Goal: Book appointment/travel/reservation

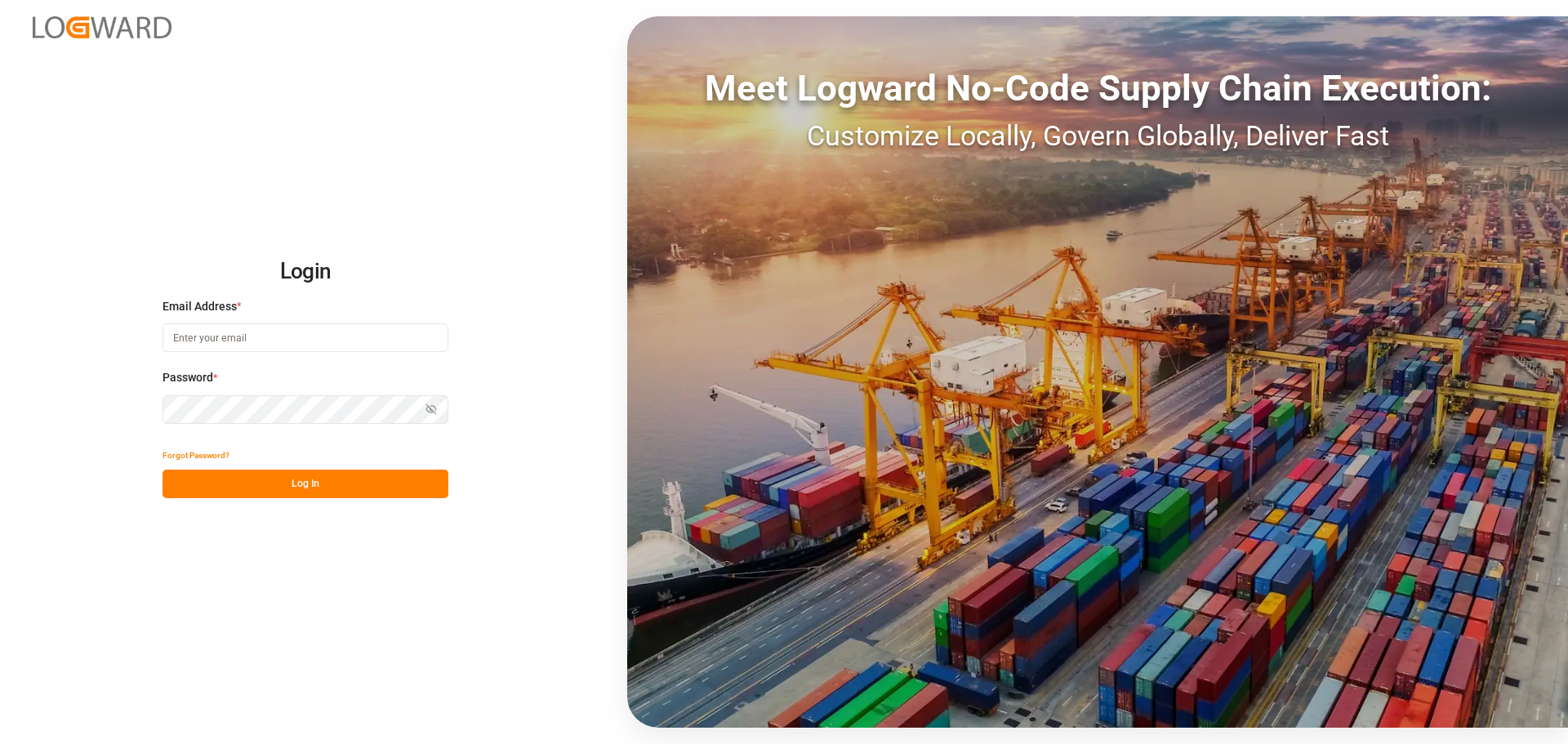
type input "[PERSON_NAME][EMAIL_ADDRESS][DOMAIN_NAME]"
click at [325, 489] on button "Log In" at bounding box center [305, 483] width 286 height 28
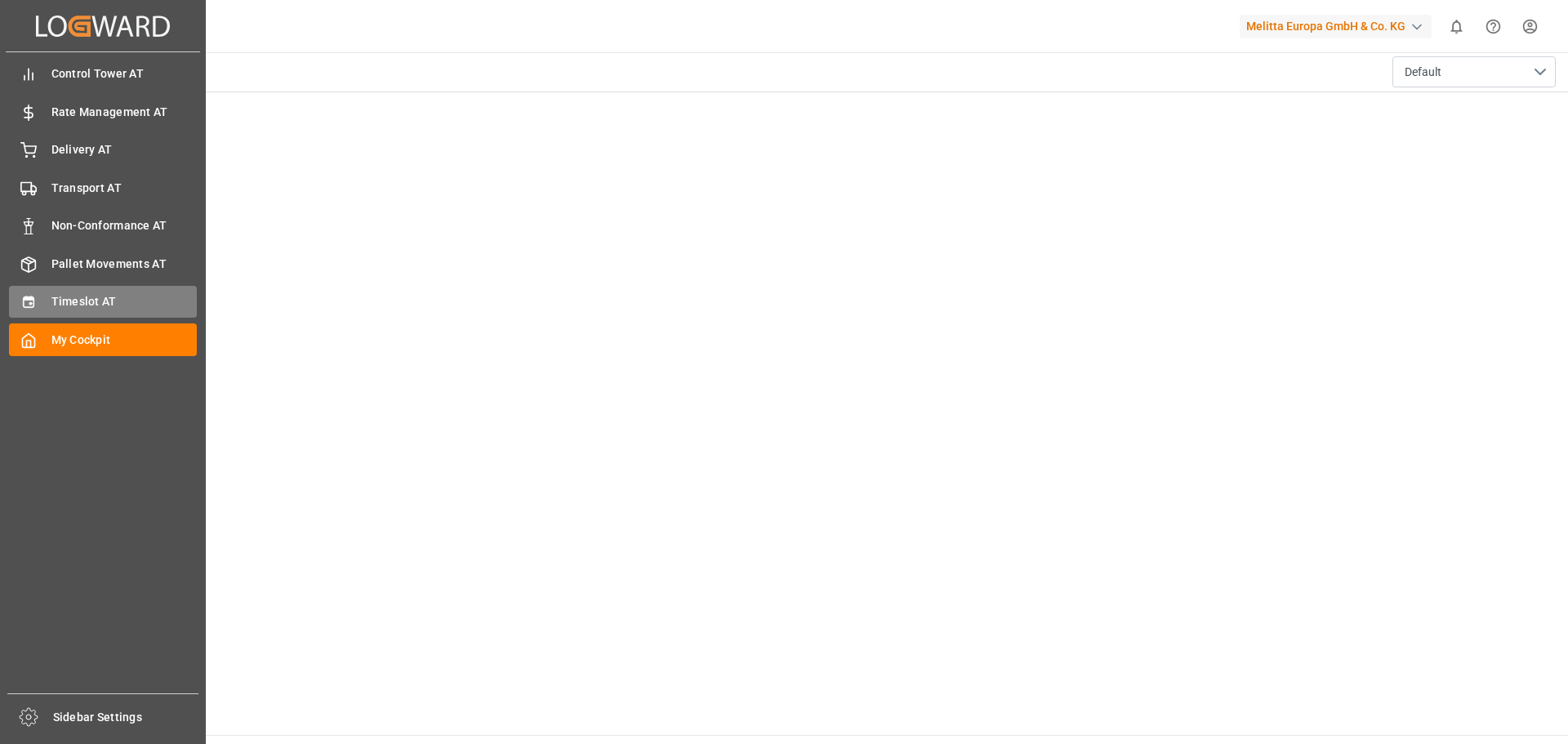
click at [41, 303] on div "Timeslot AT Timeslot AT" at bounding box center [103, 302] width 188 height 32
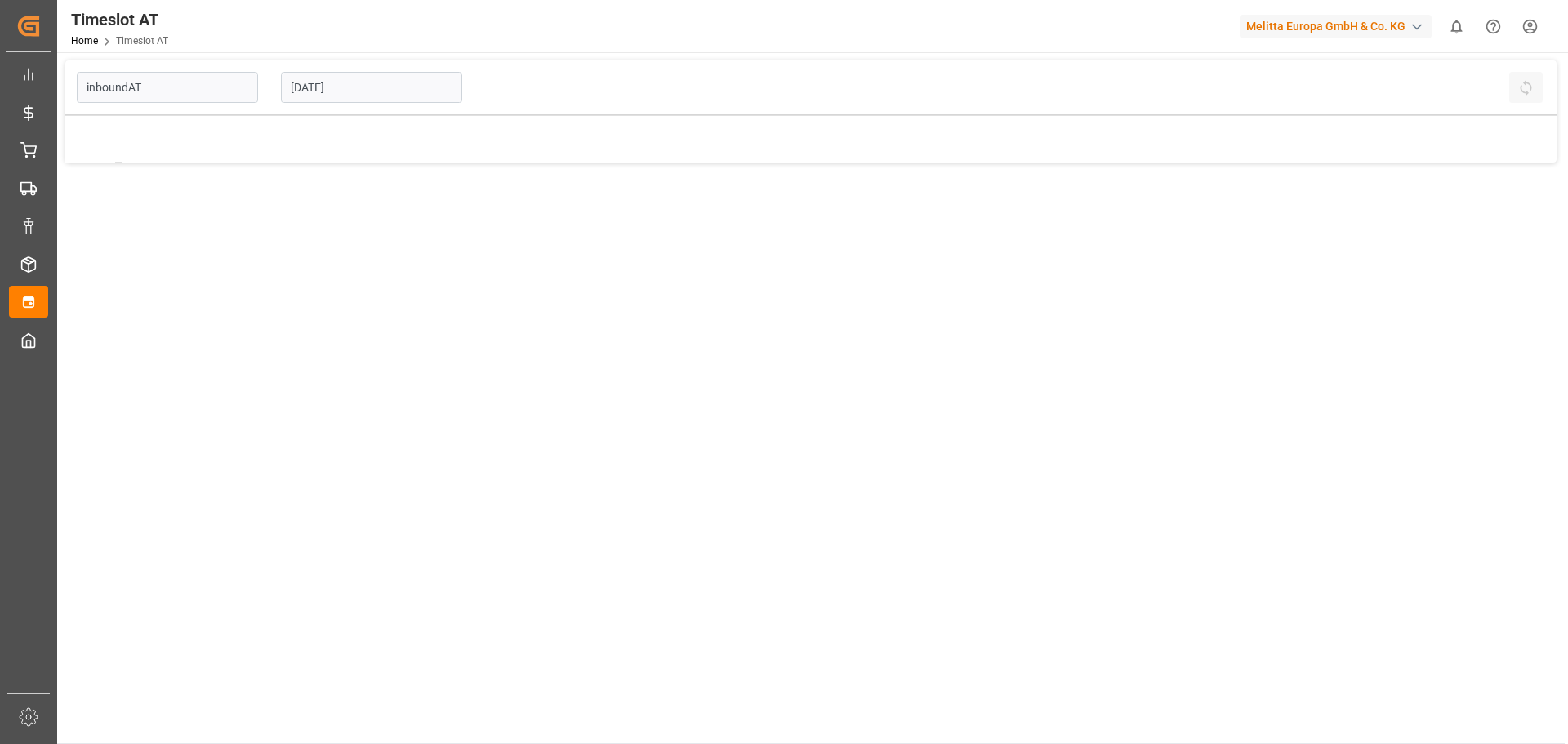
type input "Inbound AT"
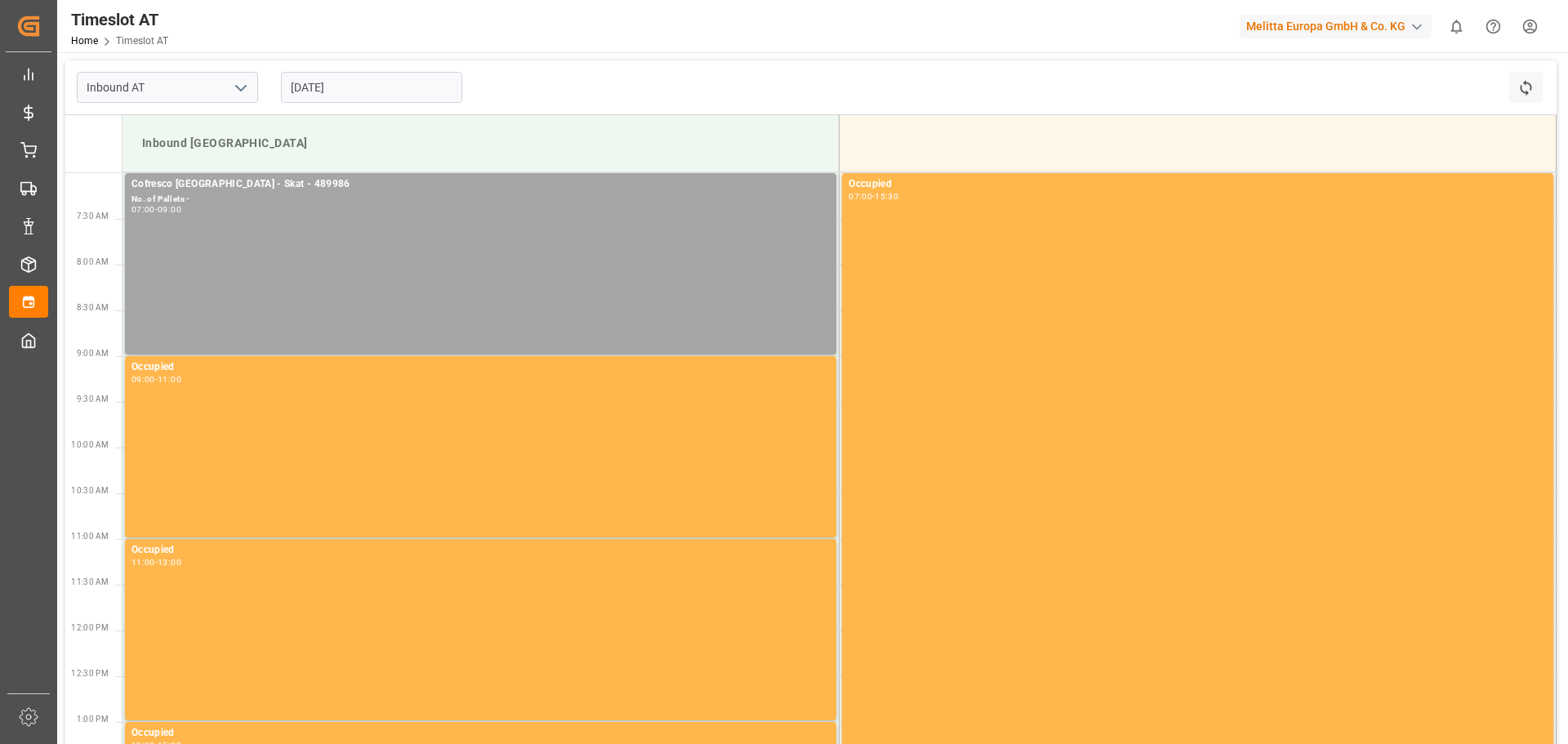
click at [391, 86] on input "[DATE]" at bounding box center [371, 87] width 182 height 31
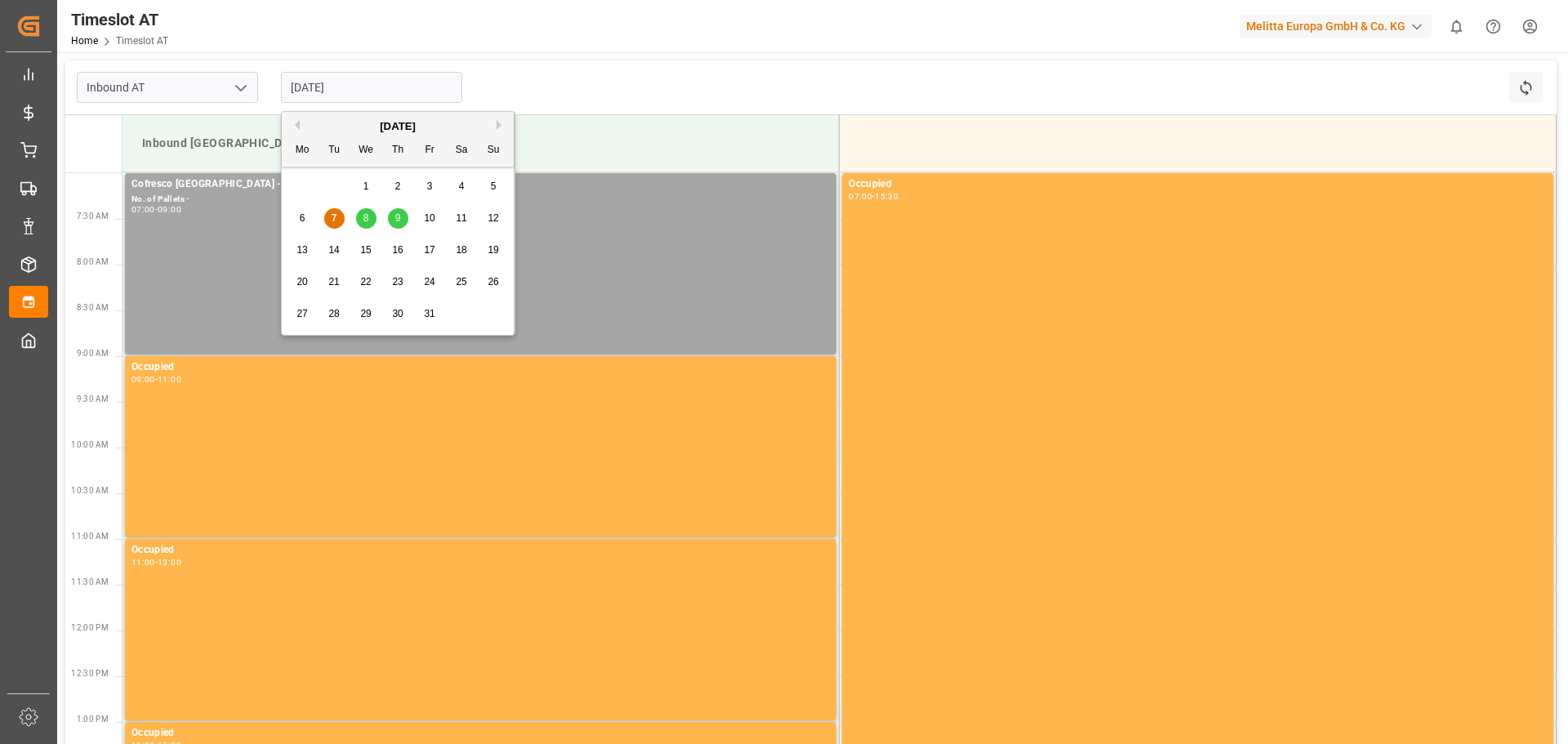
click at [369, 223] on span "8" at bounding box center [366, 218] width 5 height 12
type input "[DATE]"
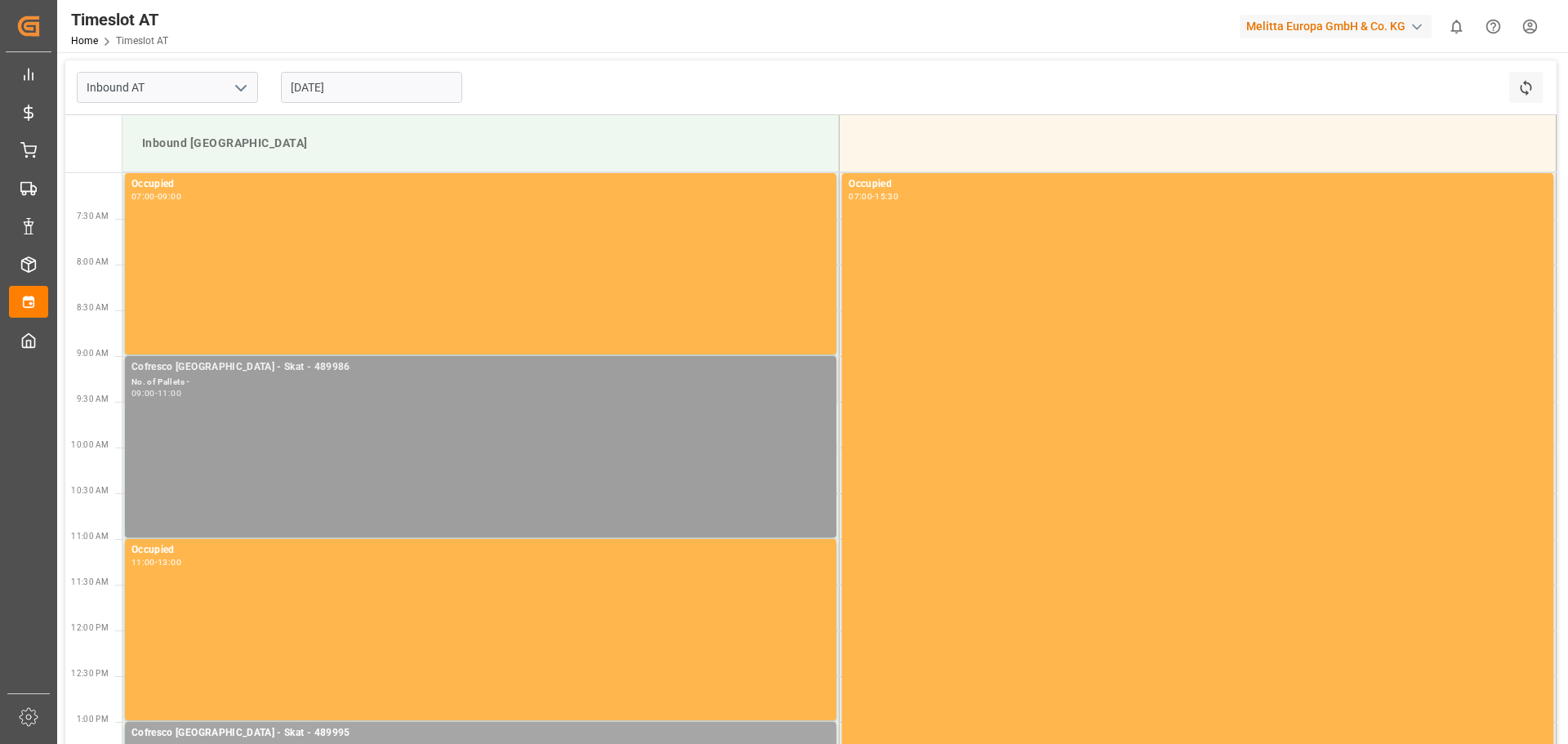
click at [531, 471] on div "Cofresco [GEOGRAPHIC_DATA] - Skat - 489986 No. of Pallets - 09:00 - 11:00" at bounding box center [480, 447] width 698 height 174
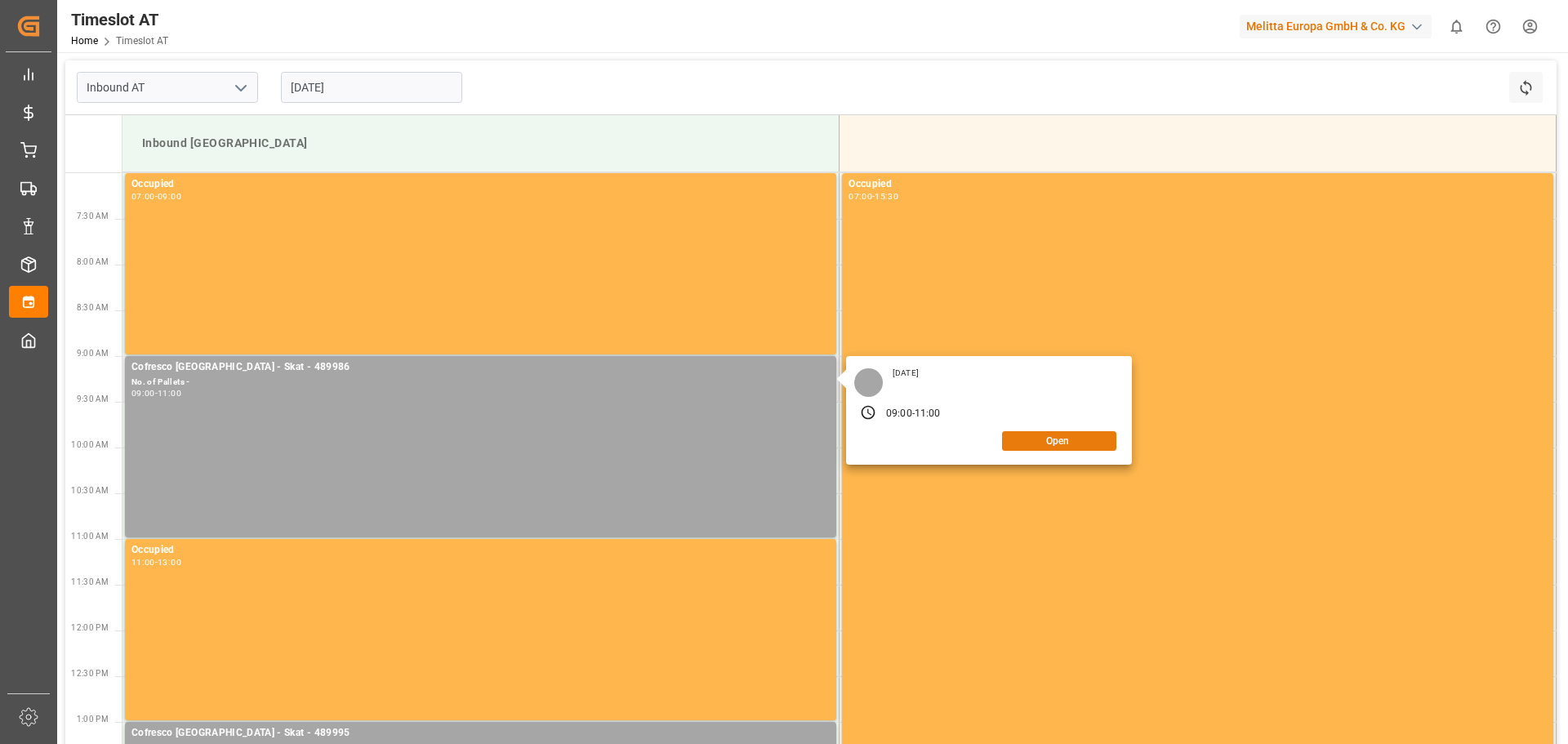
click at [1035, 441] on button "Open" at bounding box center [1059, 441] width 114 height 20
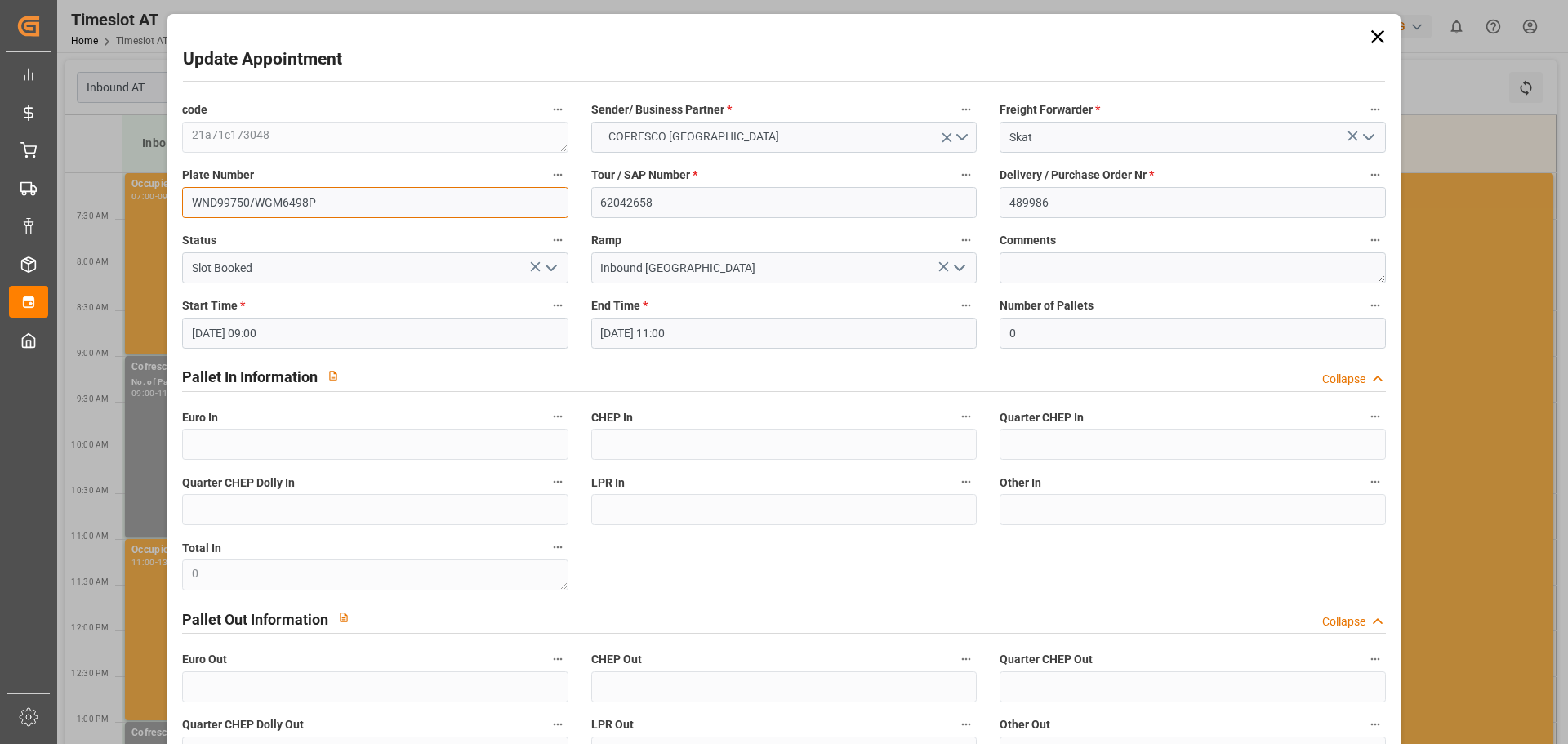
click at [375, 209] on input "WND99750/WGM6498P" at bounding box center [375, 203] width 385 height 31
click at [1369, 36] on icon at bounding box center [1376, 36] width 23 height 23
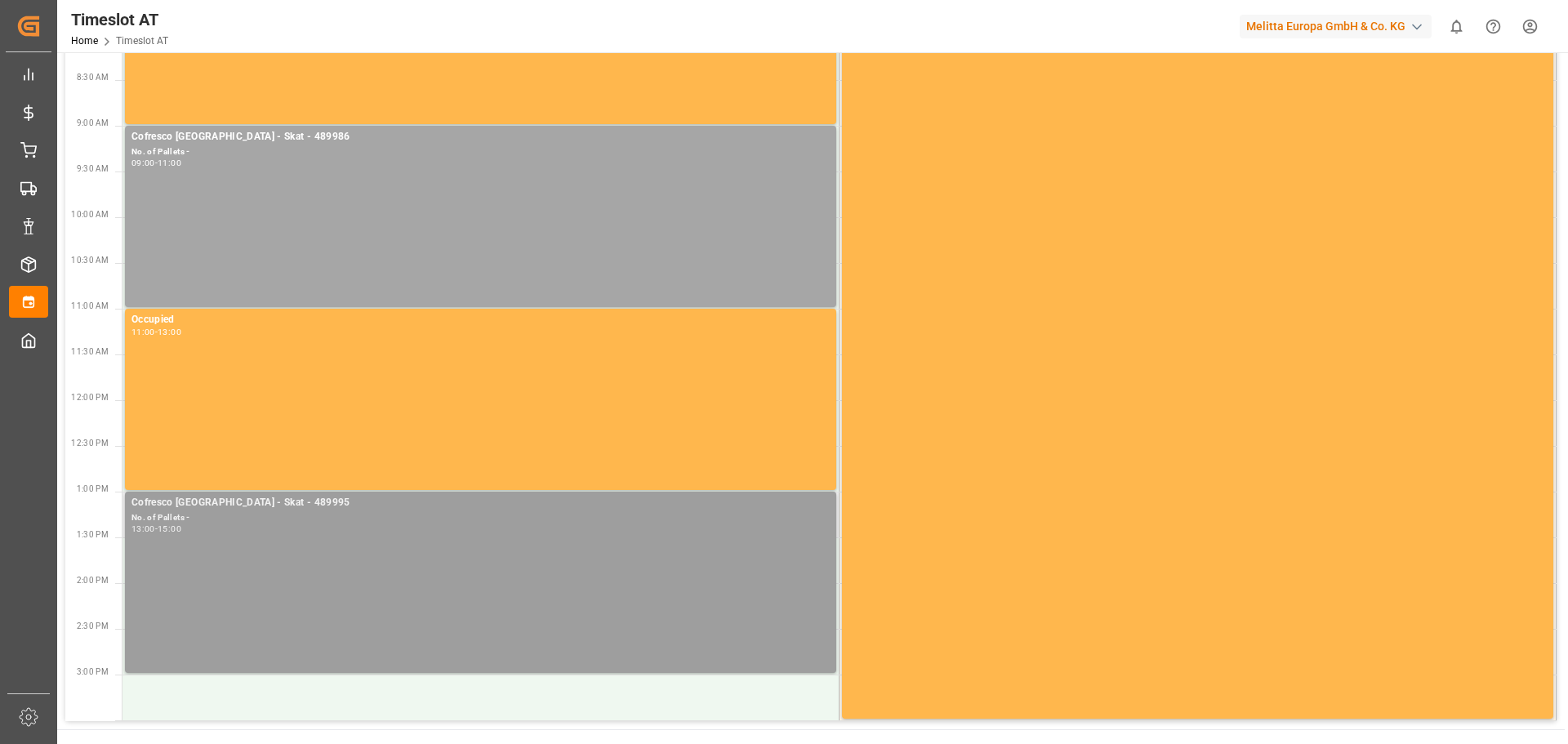
scroll to position [245, 0]
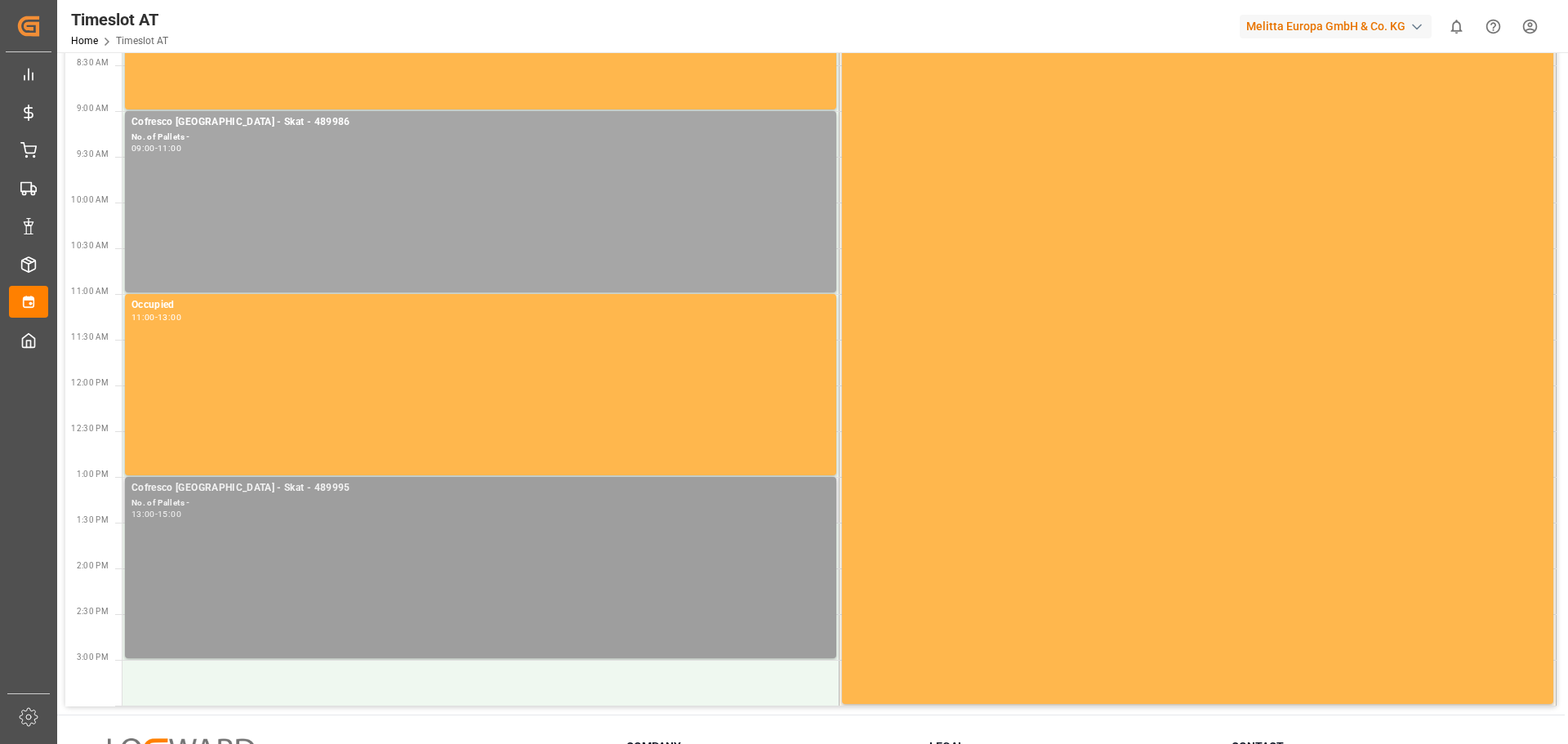
click at [320, 531] on div "Cofresco [GEOGRAPHIC_DATA] - Skat - 489995 No. of Pallets - 13:00 - 15:00" at bounding box center [480, 568] width 698 height 174
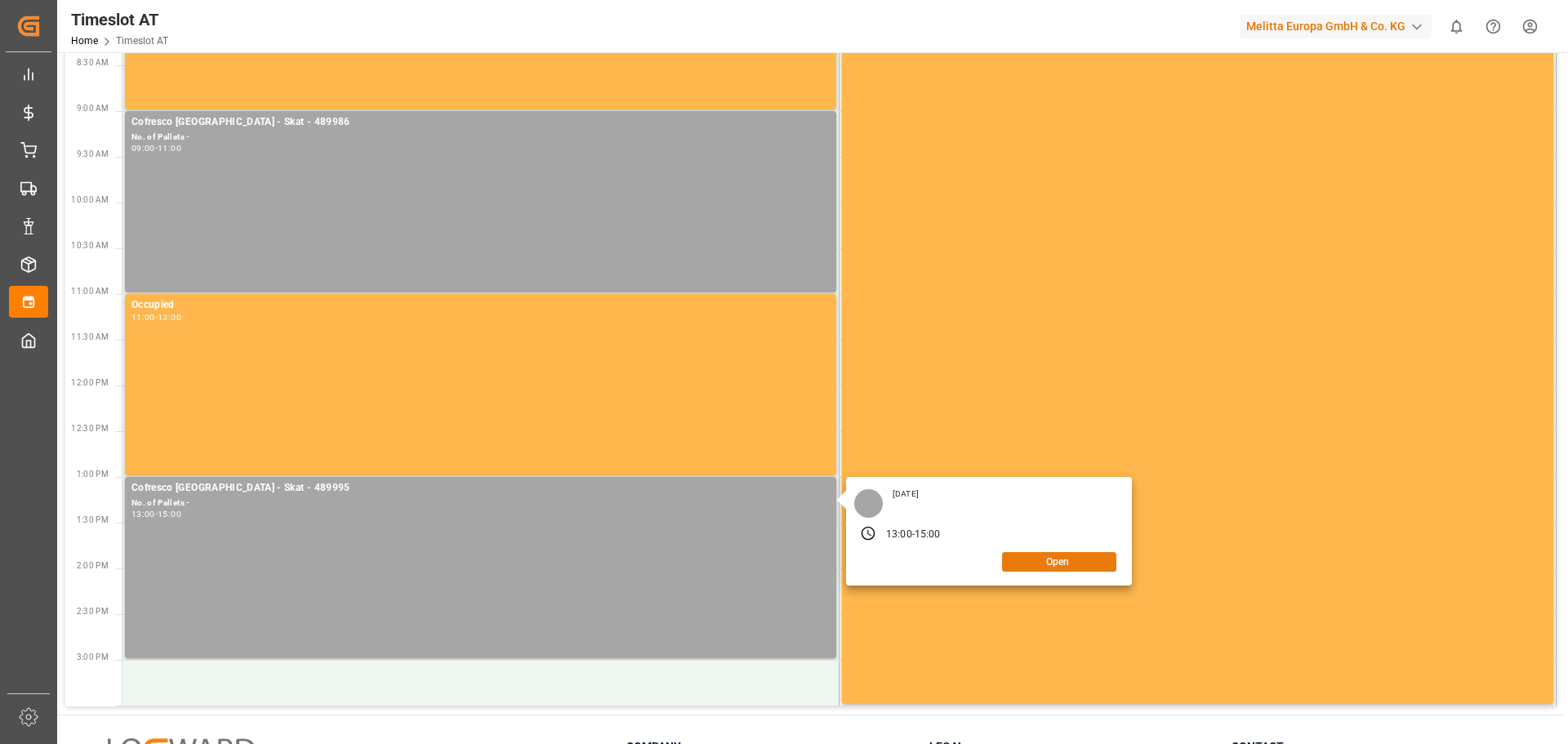
click at [1043, 562] on button "Open" at bounding box center [1059, 562] width 114 height 20
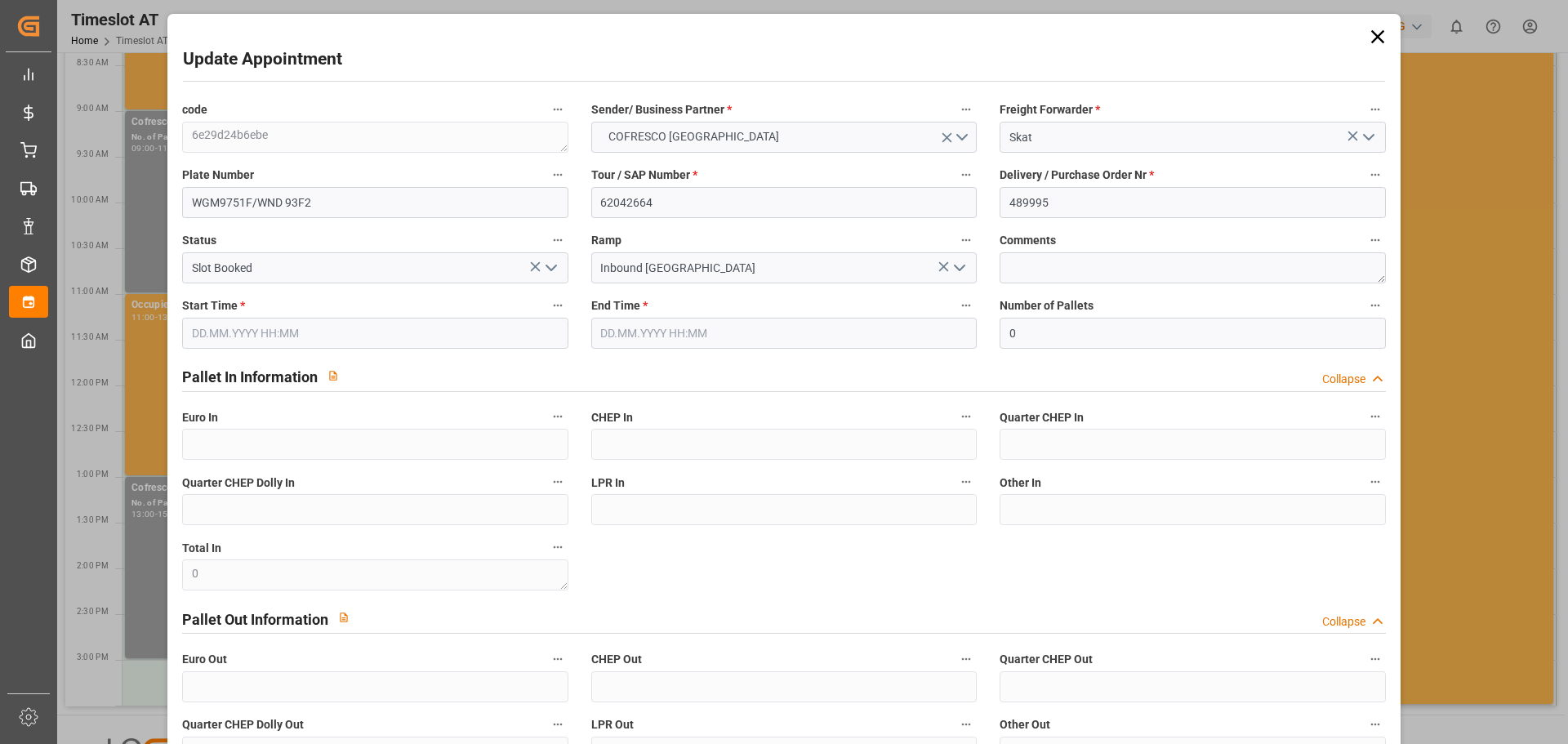
type input "[DATE] 13:00"
type input "[DATE] 15:00"
type input "[DATE] 11:53"
click at [1372, 35] on icon at bounding box center [1376, 36] width 13 height 13
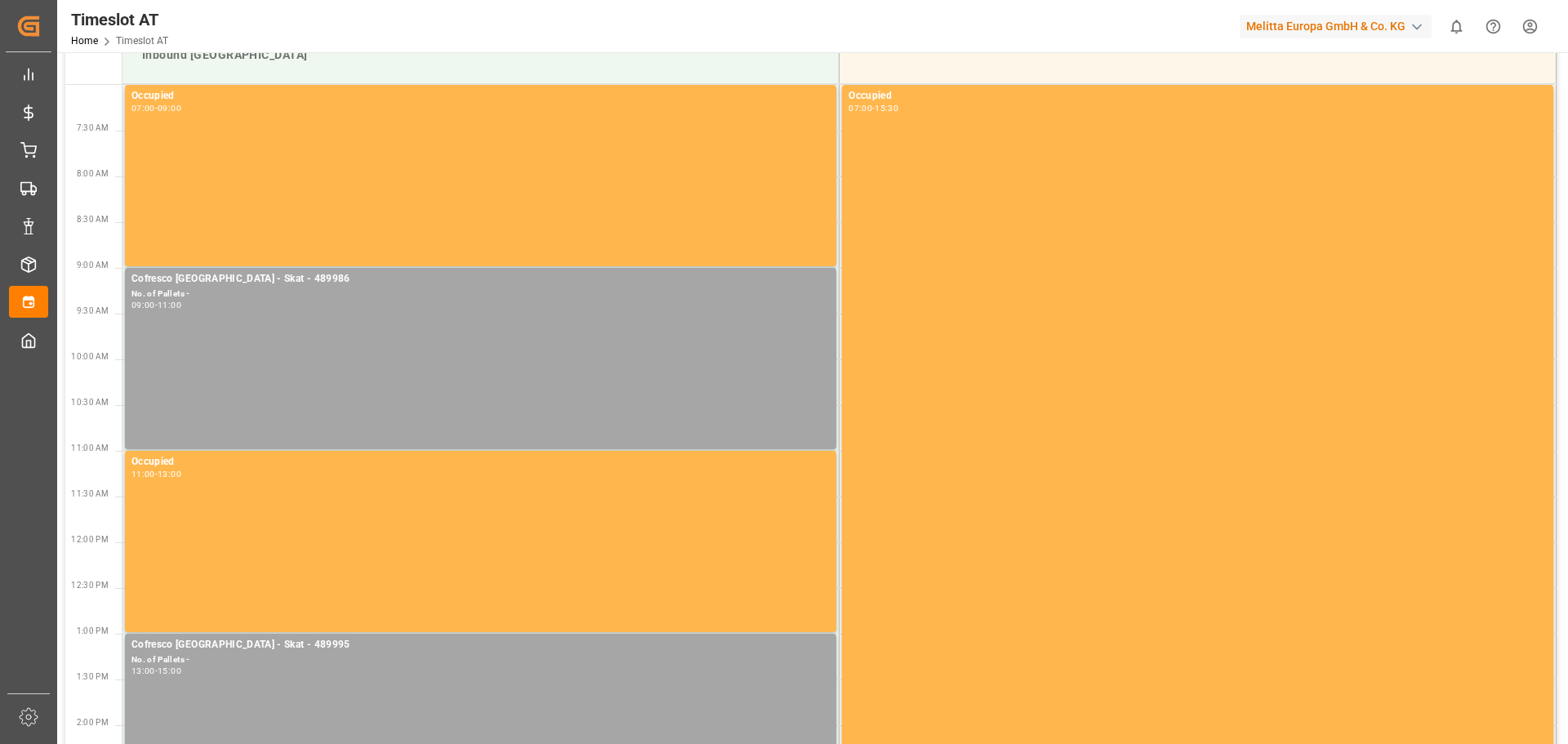
scroll to position [0, 0]
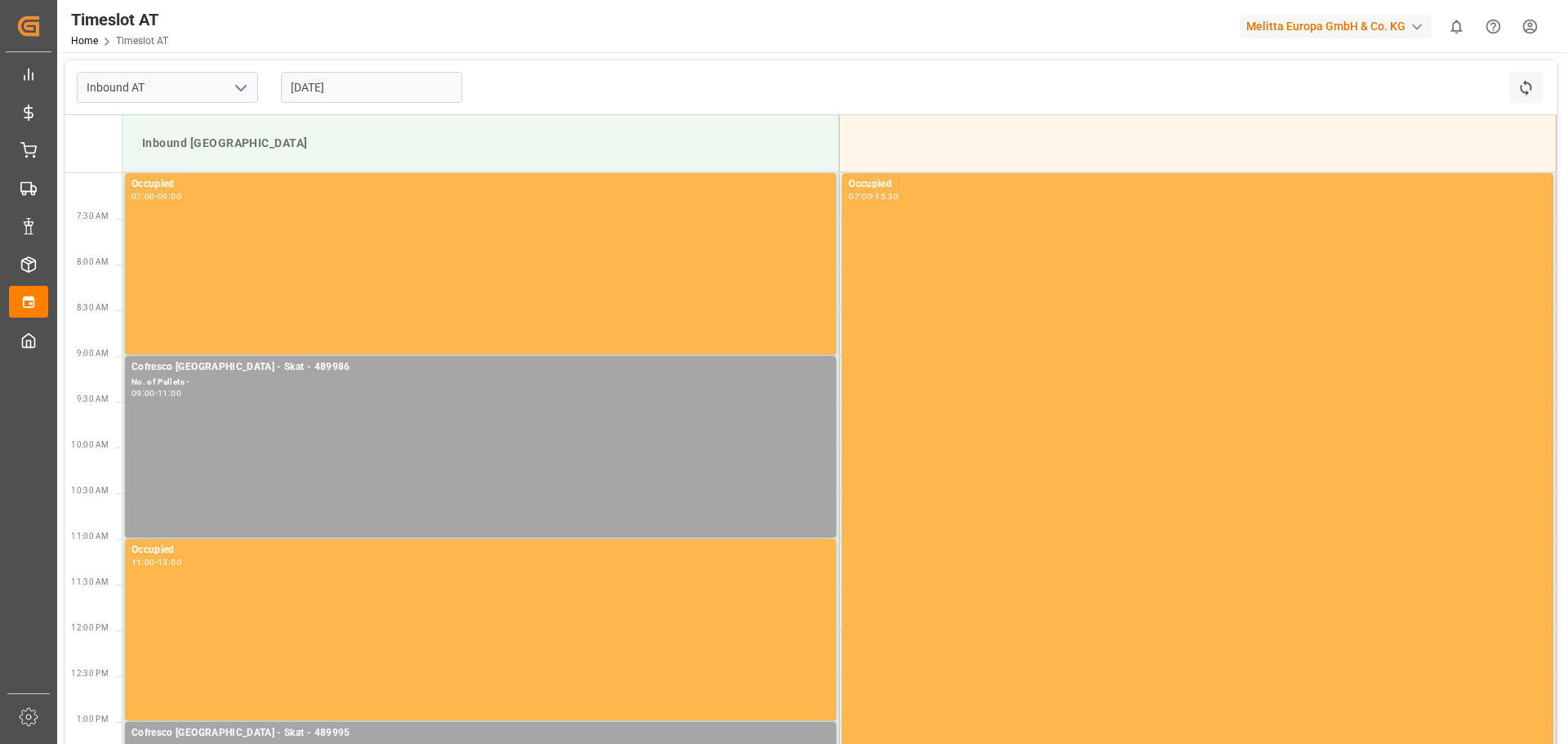
click at [325, 93] on input "[DATE]" at bounding box center [371, 87] width 182 height 31
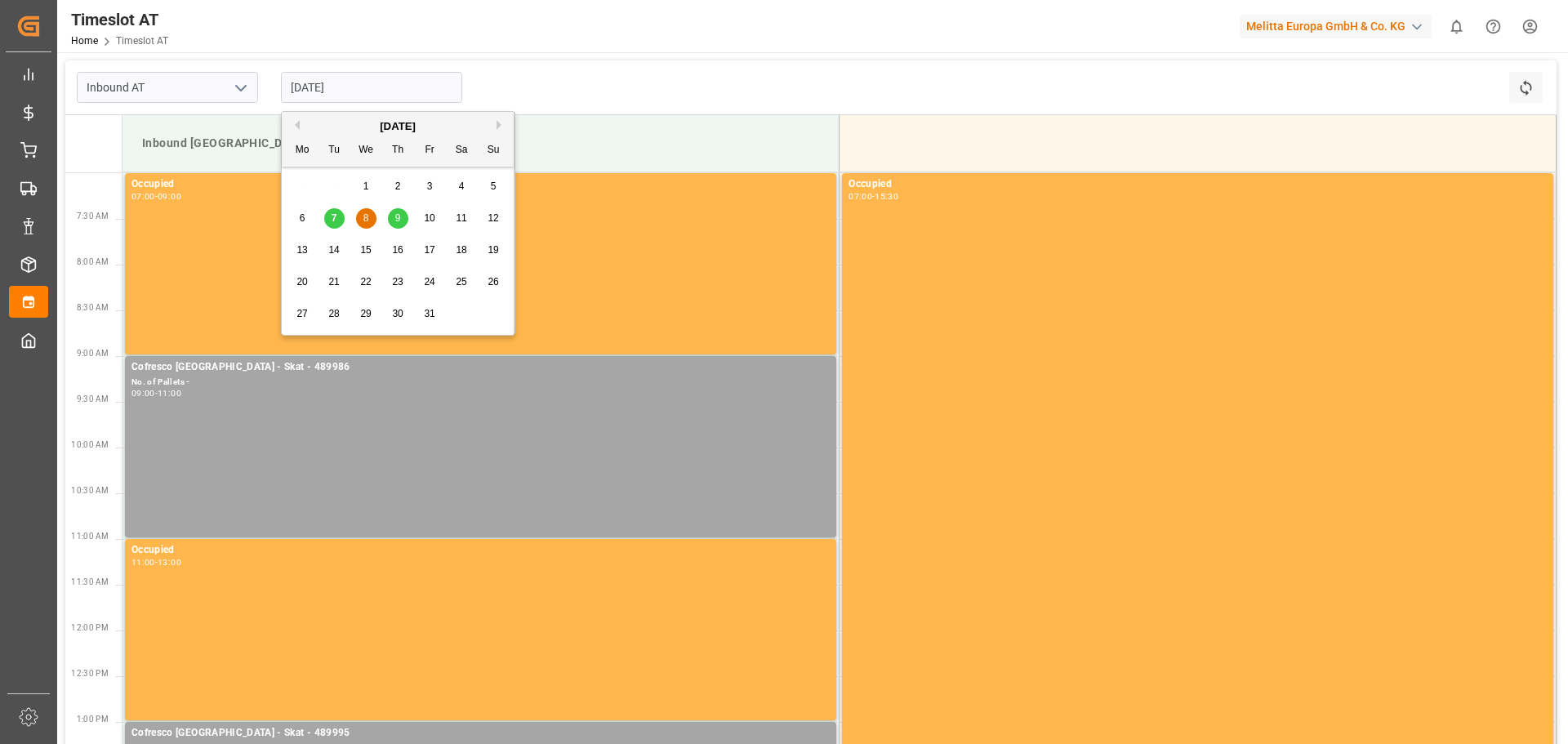
click at [401, 218] on div "9" at bounding box center [398, 219] width 20 height 20
type input "[DATE]"
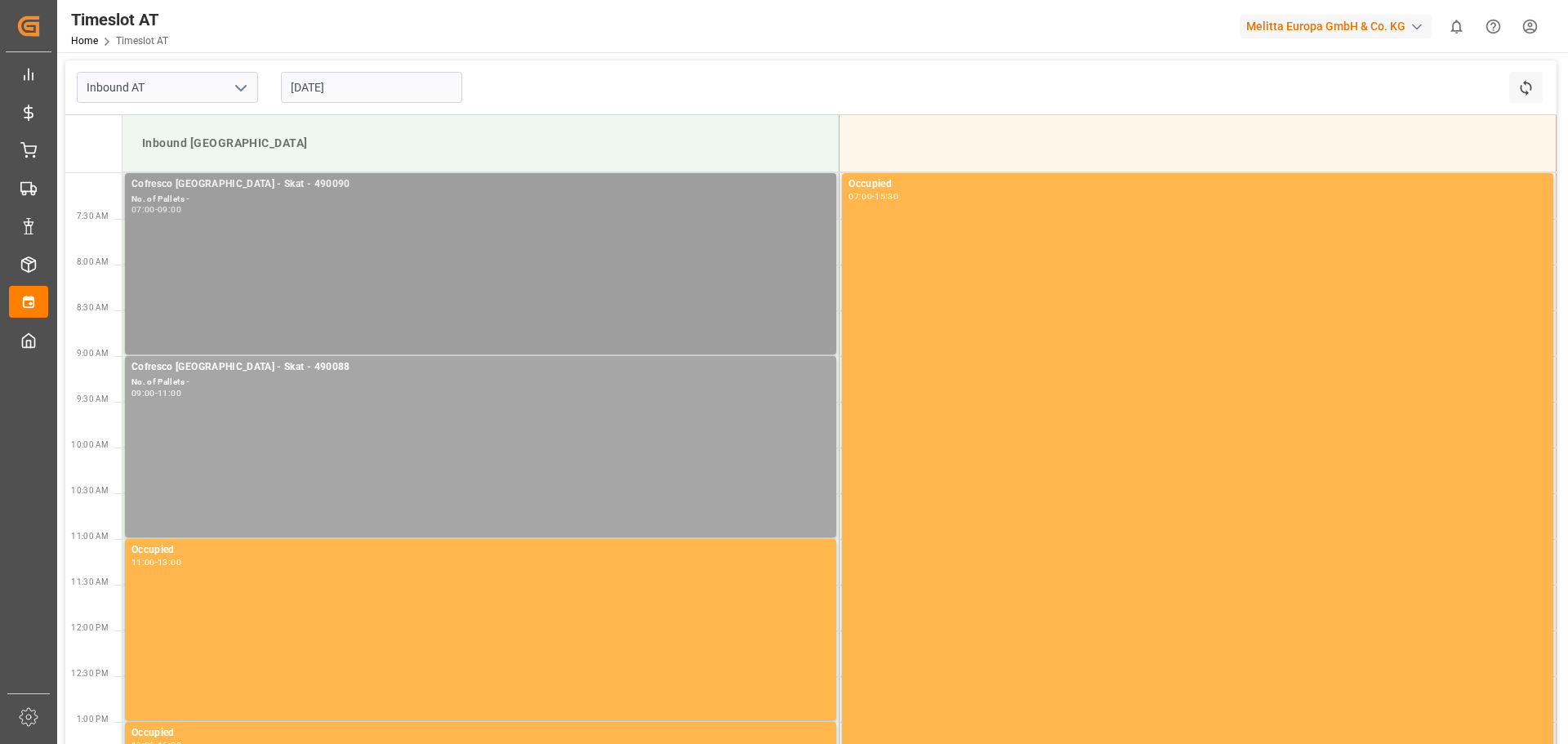
click at [440, 296] on div "Cofresco [GEOGRAPHIC_DATA] - Skat - 490090 No. of Pallets - 07:00 - 09:00" at bounding box center [480, 263] width 698 height 174
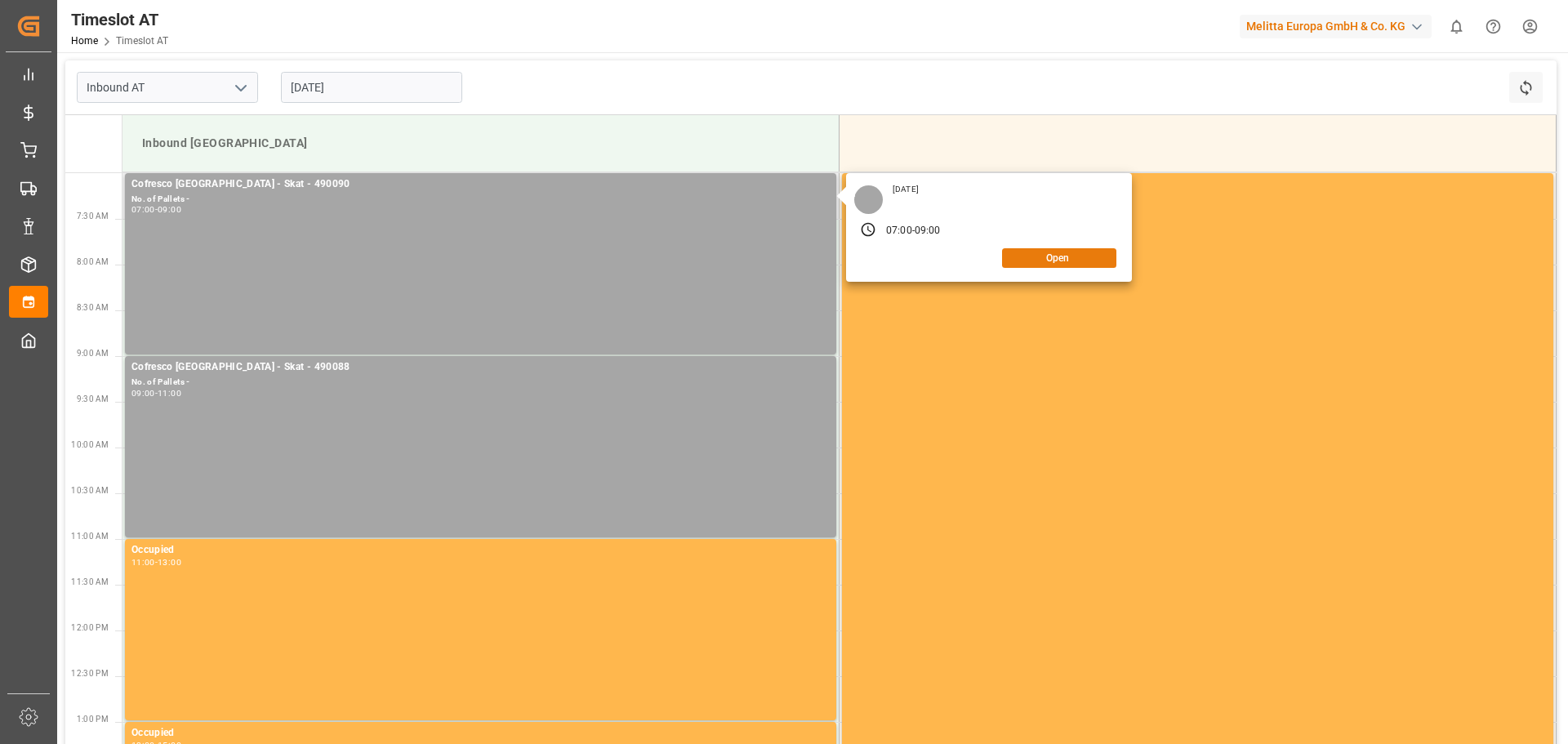
click at [1078, 258] on button "Open" at bounding box center [1059, 258] width 114 height 20
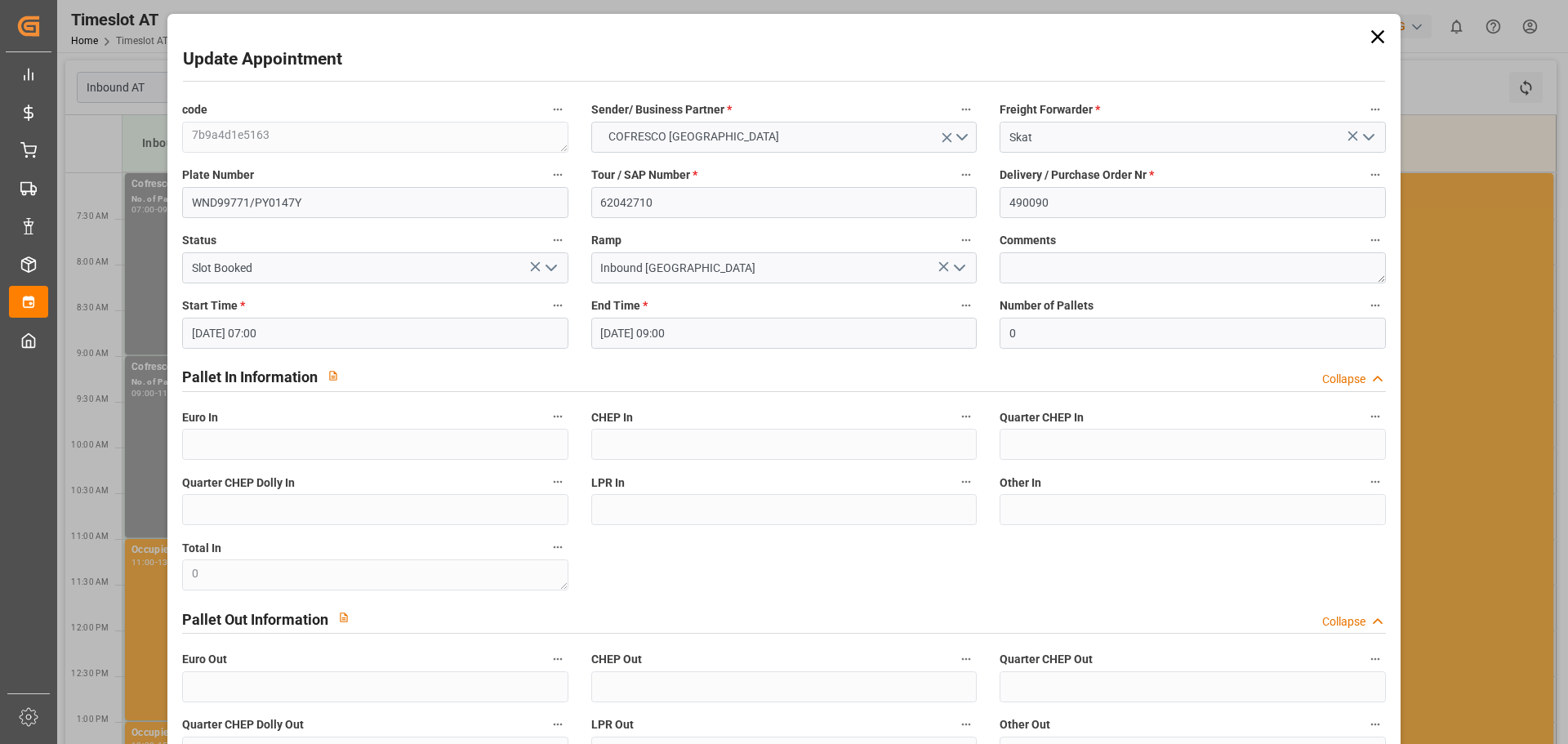
drag, startPoint x: 1371, startPoint y: 41, endPoint x: 915, endPoint y: 217, distance: 488.8
click at [1369, 41] on icon at bounding box center [1376, 36] width 23 height 23
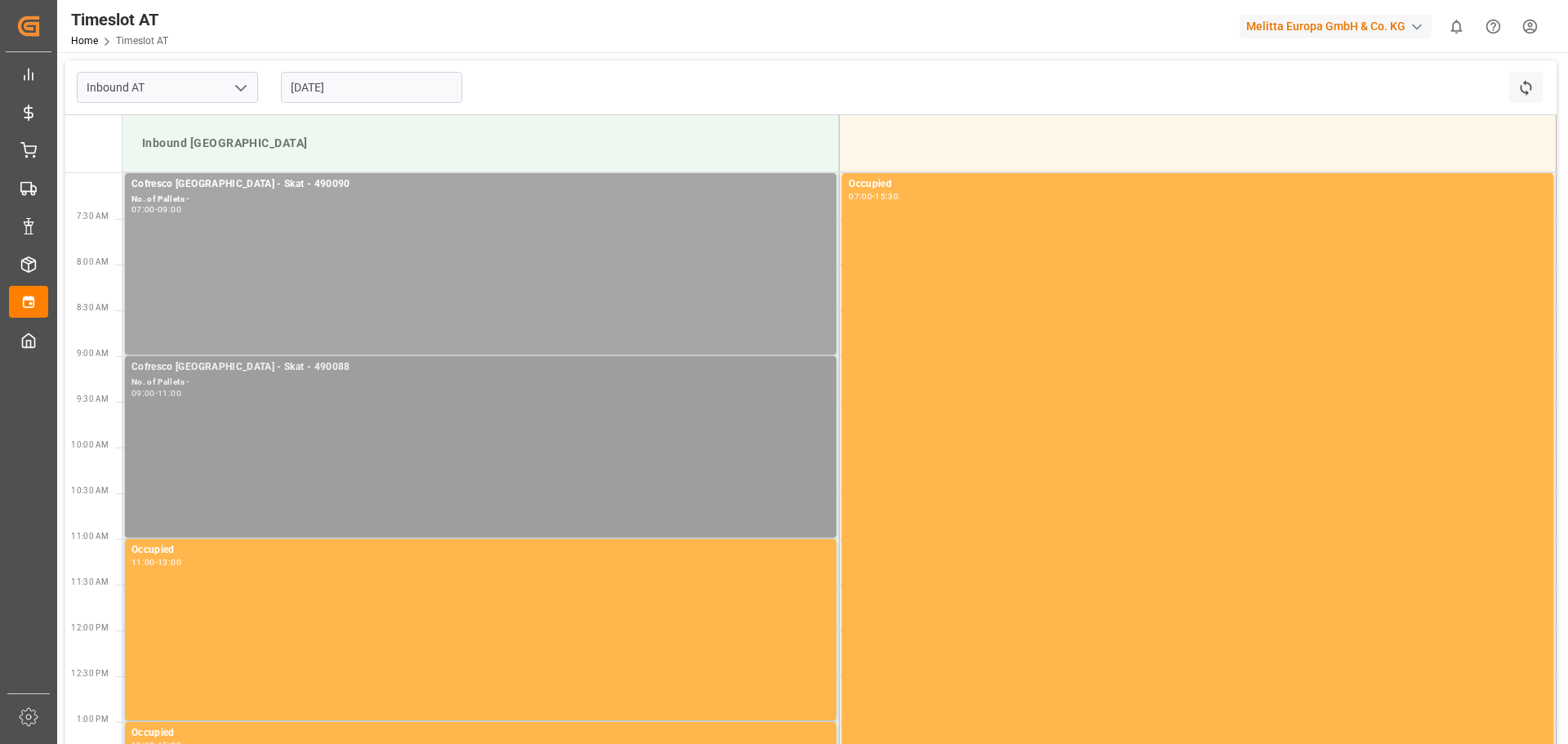
click at [291, 456] on div "Cofresco [GEOGRAPHIC_DATA] - Skat - 490088 No. of Pallets - 09:00 - 11:00" at bounding box center [480, 447] width 698 height 174
click at [747, 296] on div "Cofresco [GEOGRAPHIC_DATA] - Skat - 490090 No. of Pallets - 07:00 - 09:00" at bounding box center [480, 263] width 698 height 174
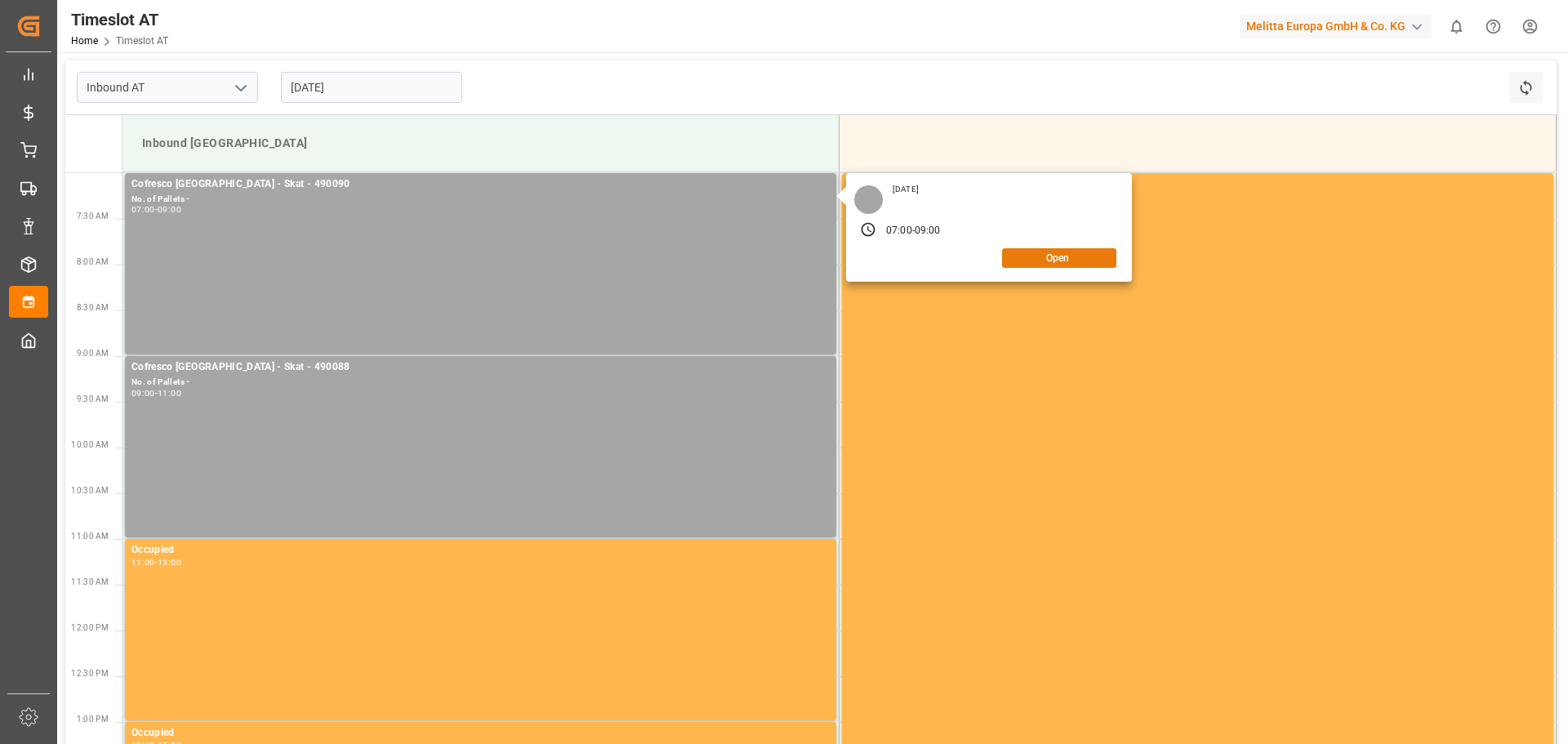
click at [1062, 262] on button "Open" at bounding box center [1059, 258] width 114 height 20
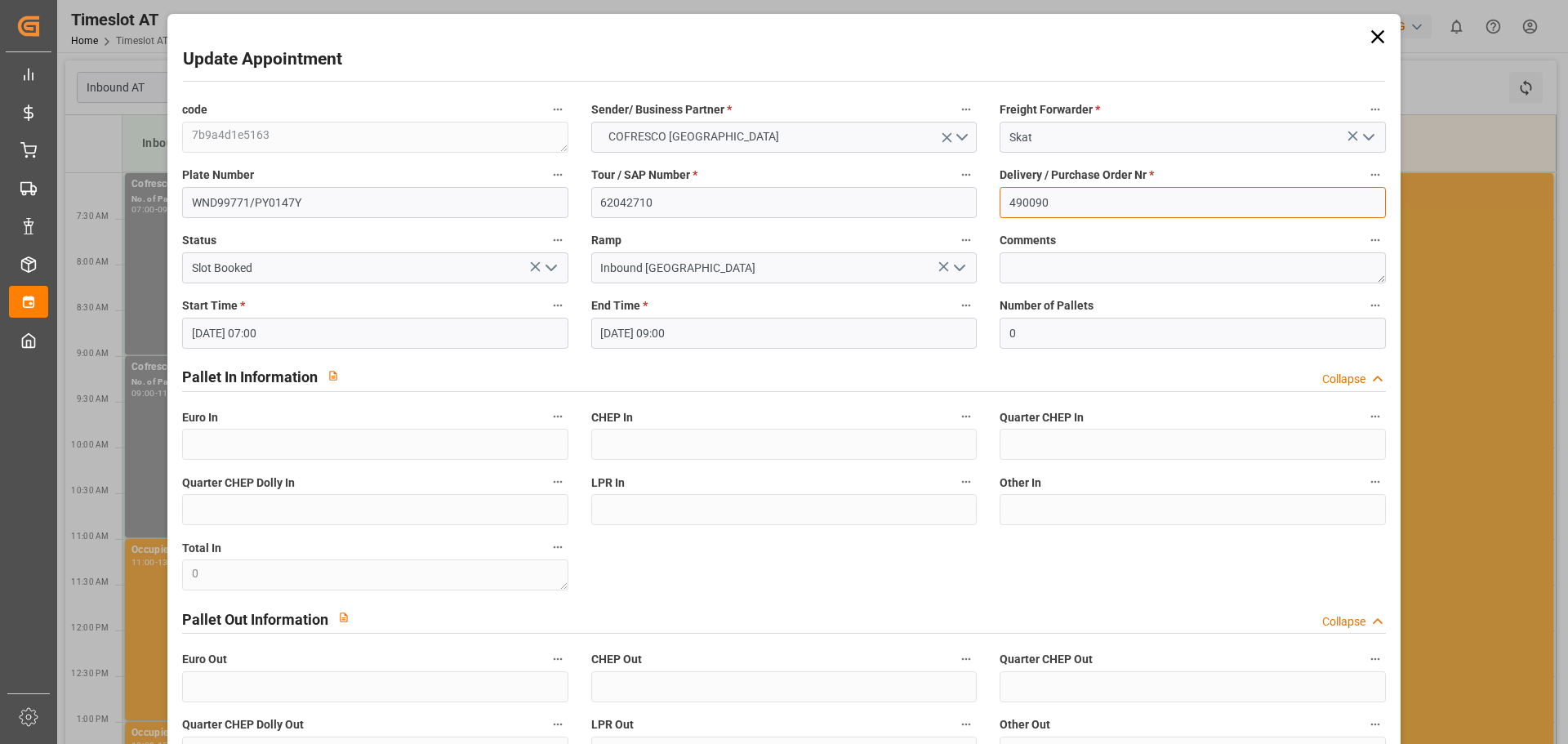
click at [1078, 200] on input "490090" at bounding box center [1192, 203] width 385 height 31
drag, startPoint x: 1114, startPoint y: 207, endPoint x: 979, endPoint y: 196, distance: 135.4
click at [979, 196] on div "code 7b9a4d1e5163 Sender/ Business Partner * COFRESCO [GEOGRAPHIC_DATA] Freight…" at bounding box center [784, 466] width 1226 height 746
click at [1069, 208] on input "490090" at bounding box center [1192, 203] width 385 height 31
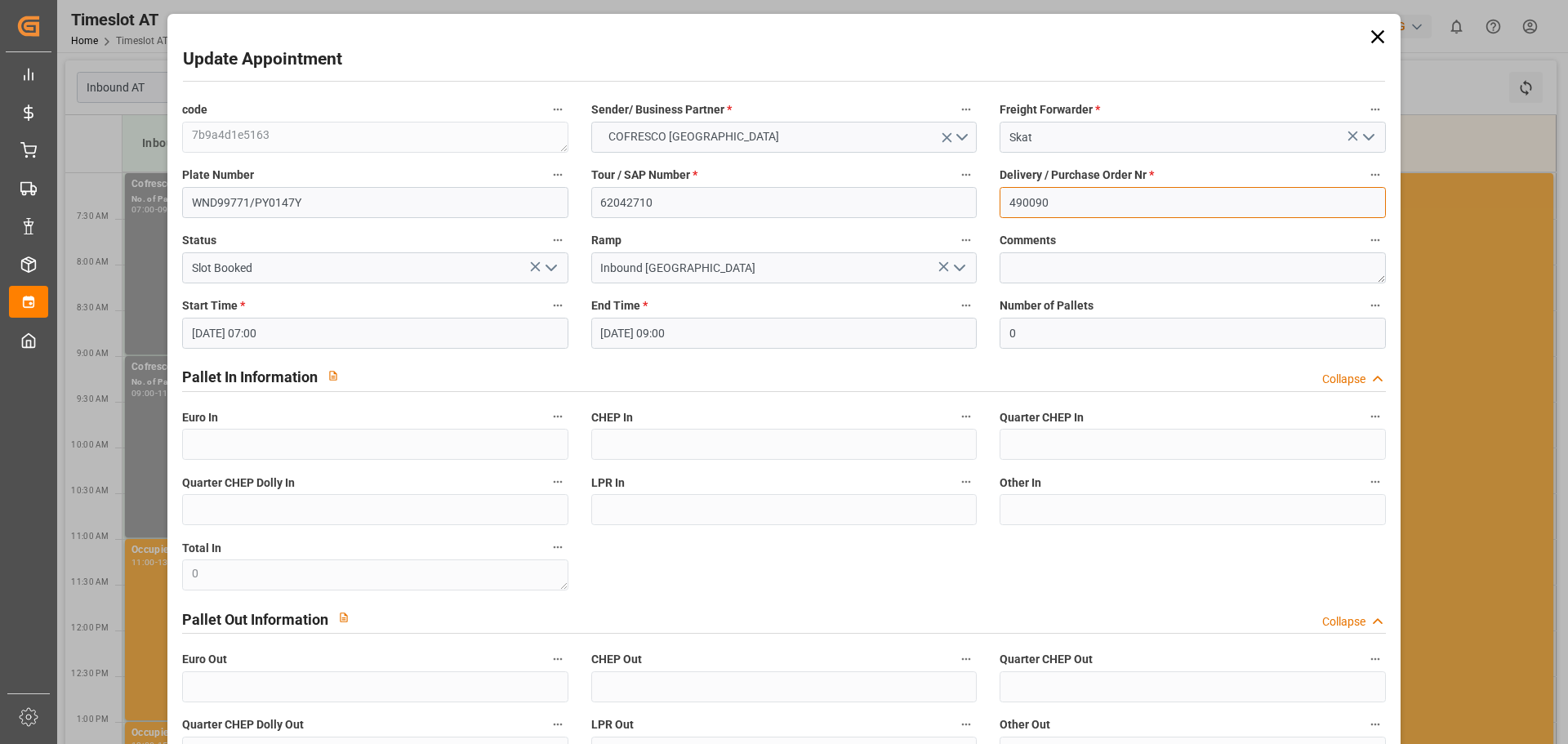
paste input "88"
type input "490088"
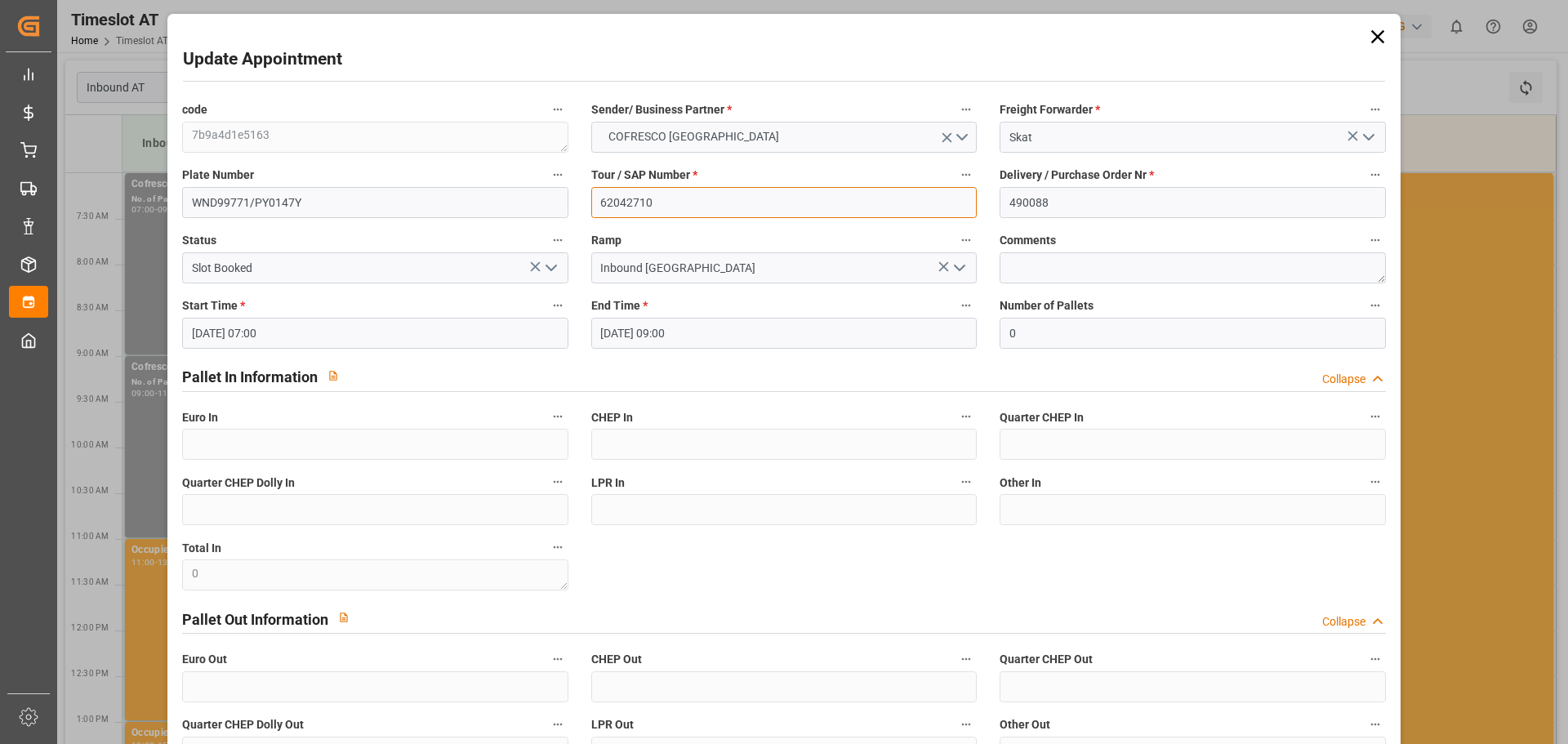
click at [686, 198] on input "62042710" at bounding box center [784, 203] width 385 height 31
drag, startPoint x: 686, startPoint y: 198, endPoint x: 613, endPoint y: 193, distance: 73.2
click at [607, 196] on input "62042710" at bounding box center [784, 203] width 385 height 31
paste input "2042709"
type input "62042709"
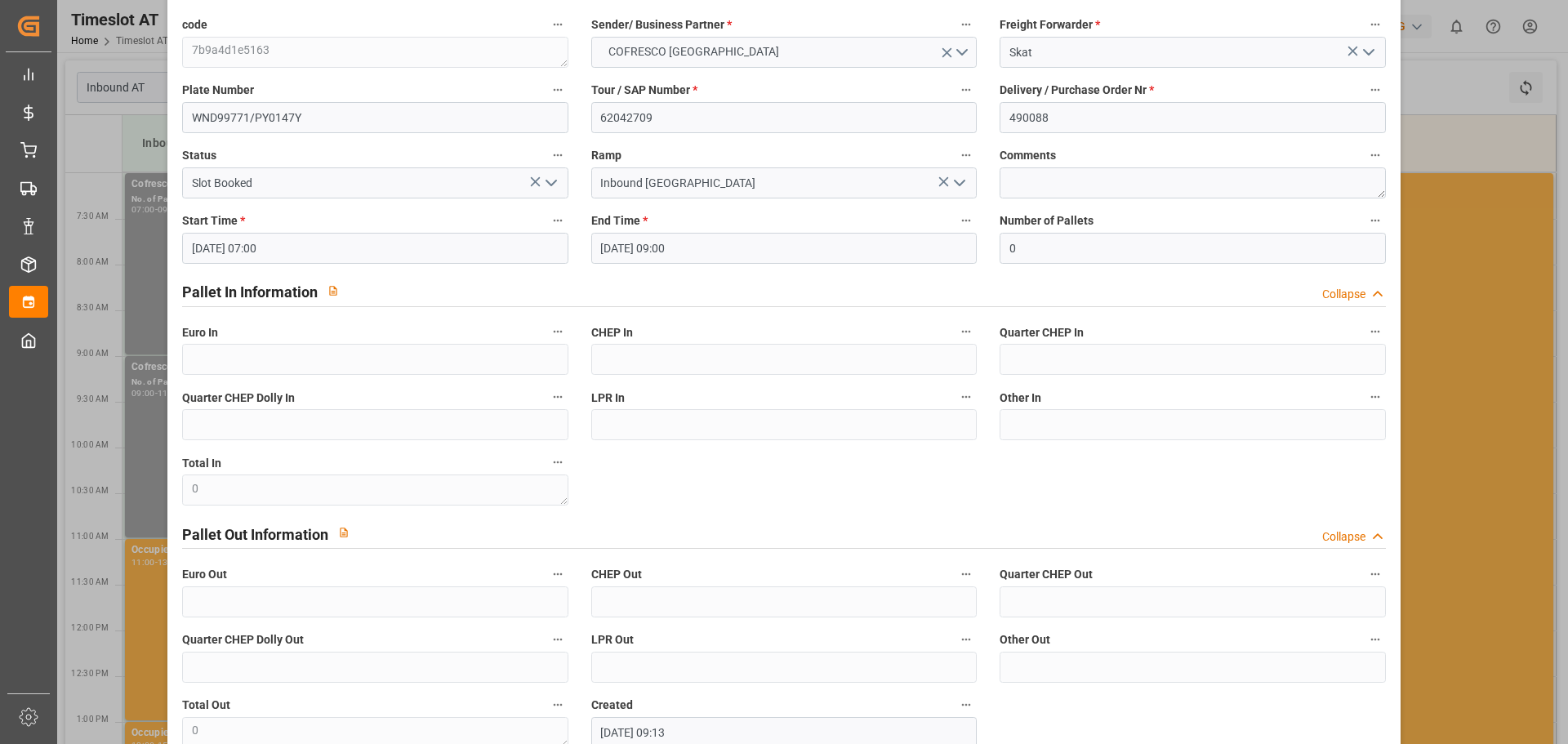
scroll to position [184, 0]
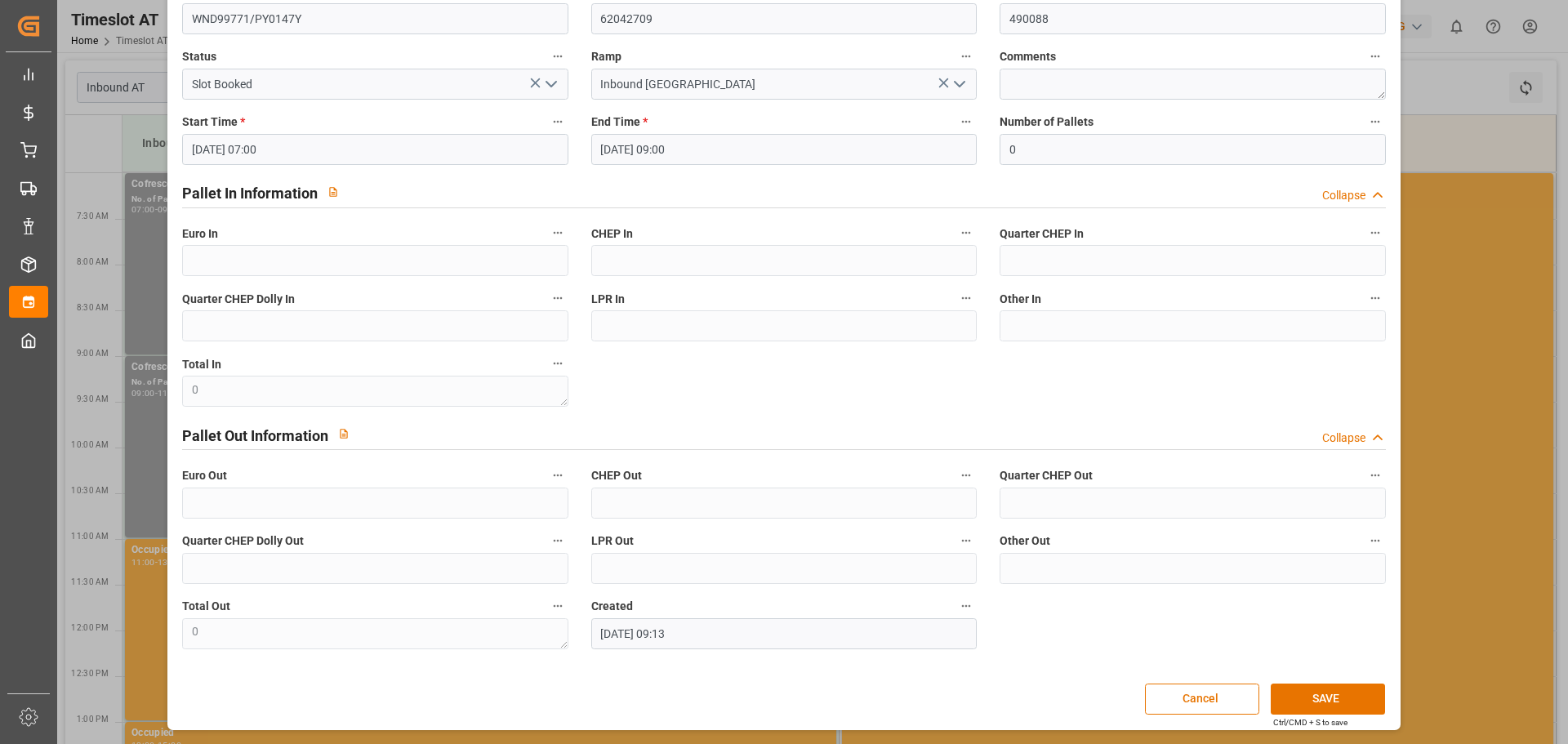
drag, startPoint x: 1296, startPoint y: 695, endPoint x: 1286, endPoint y: 682, distance: 16.4
click at [1296, 695] on button "SAVE" at bounding box center [1327, 699] width 114 height 31
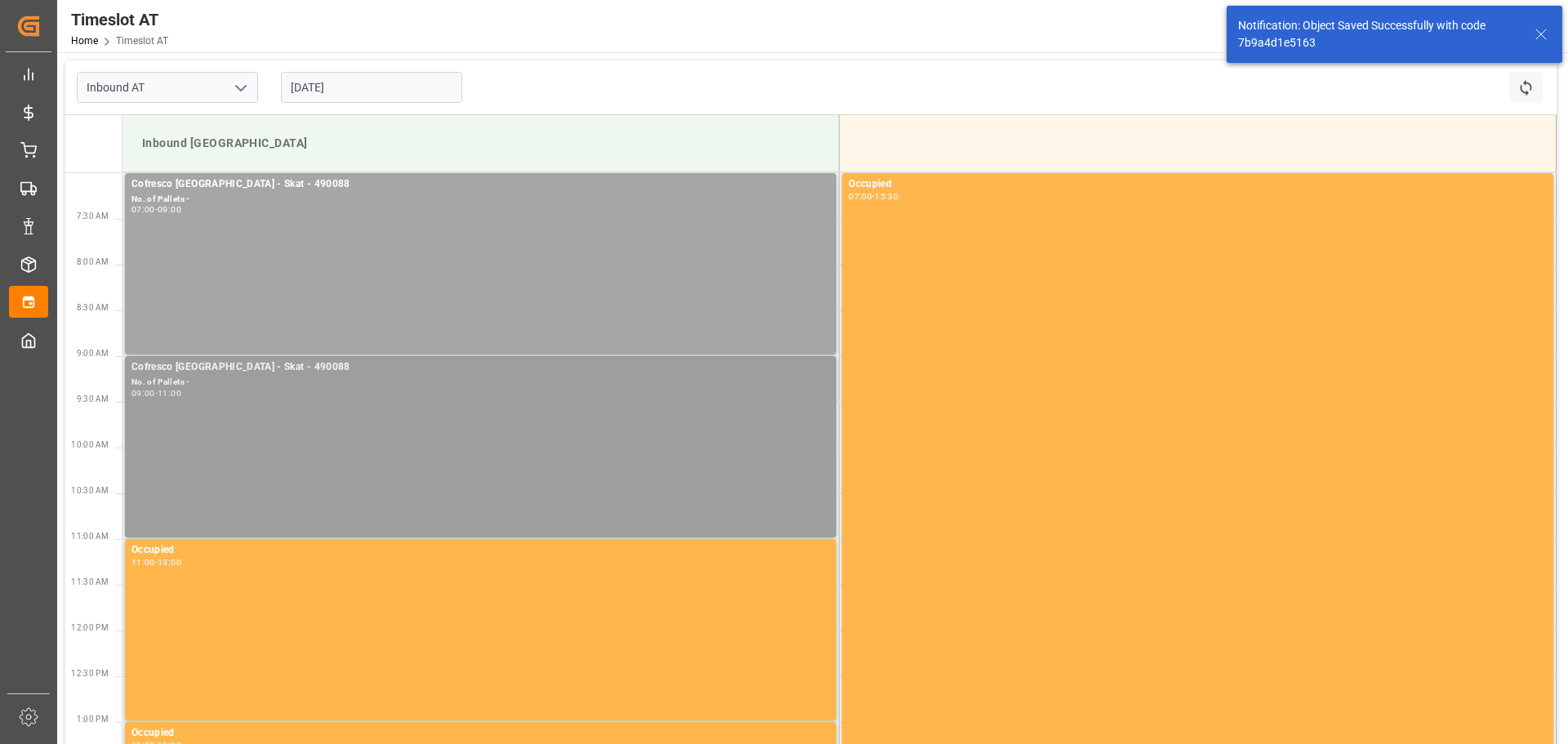
click at [376, 410] on div "Cofresco [GEOGRAPHIC_DATA] - Skat - 490088 No. of Pallets - 09:00 - 11:00" at bounding box center [480, 447] width 698 height 174
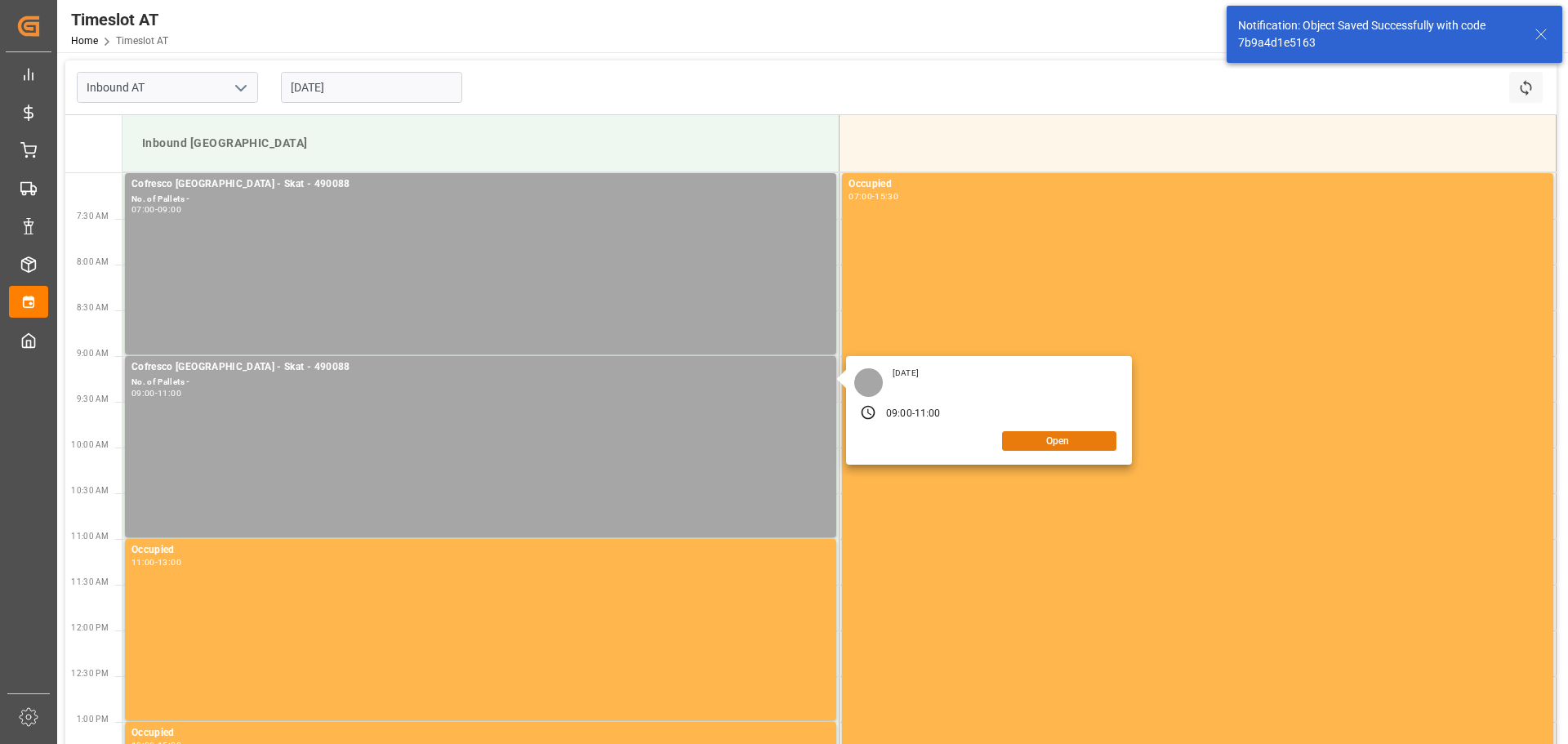
click at [1070, 445] on button "Open" at bounding box center [1059, 441] width 114 height 20
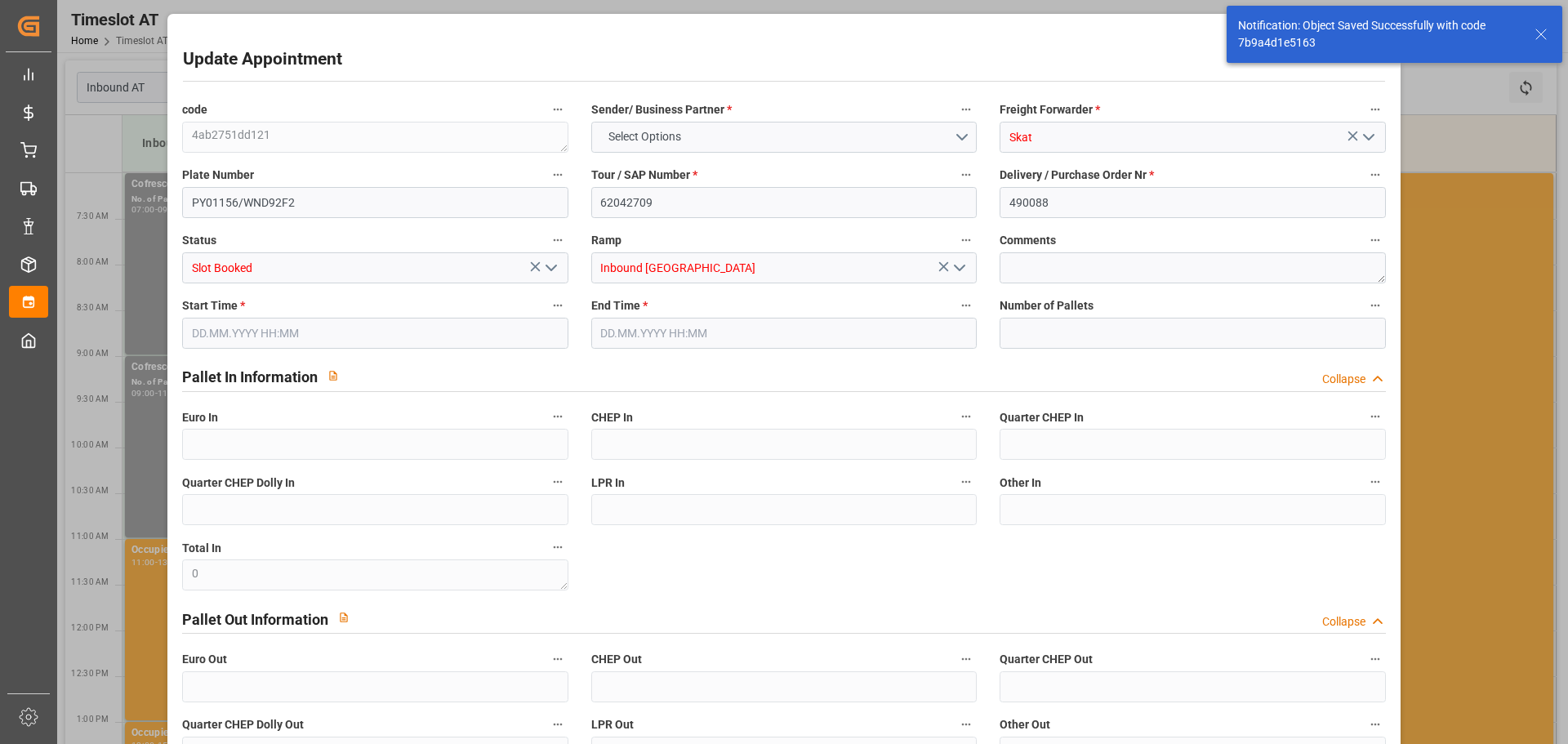
type input "0"
type input "[DATE] 09:00"
type input "[DATE] 11:00"
type input "[DATE] 12:23"
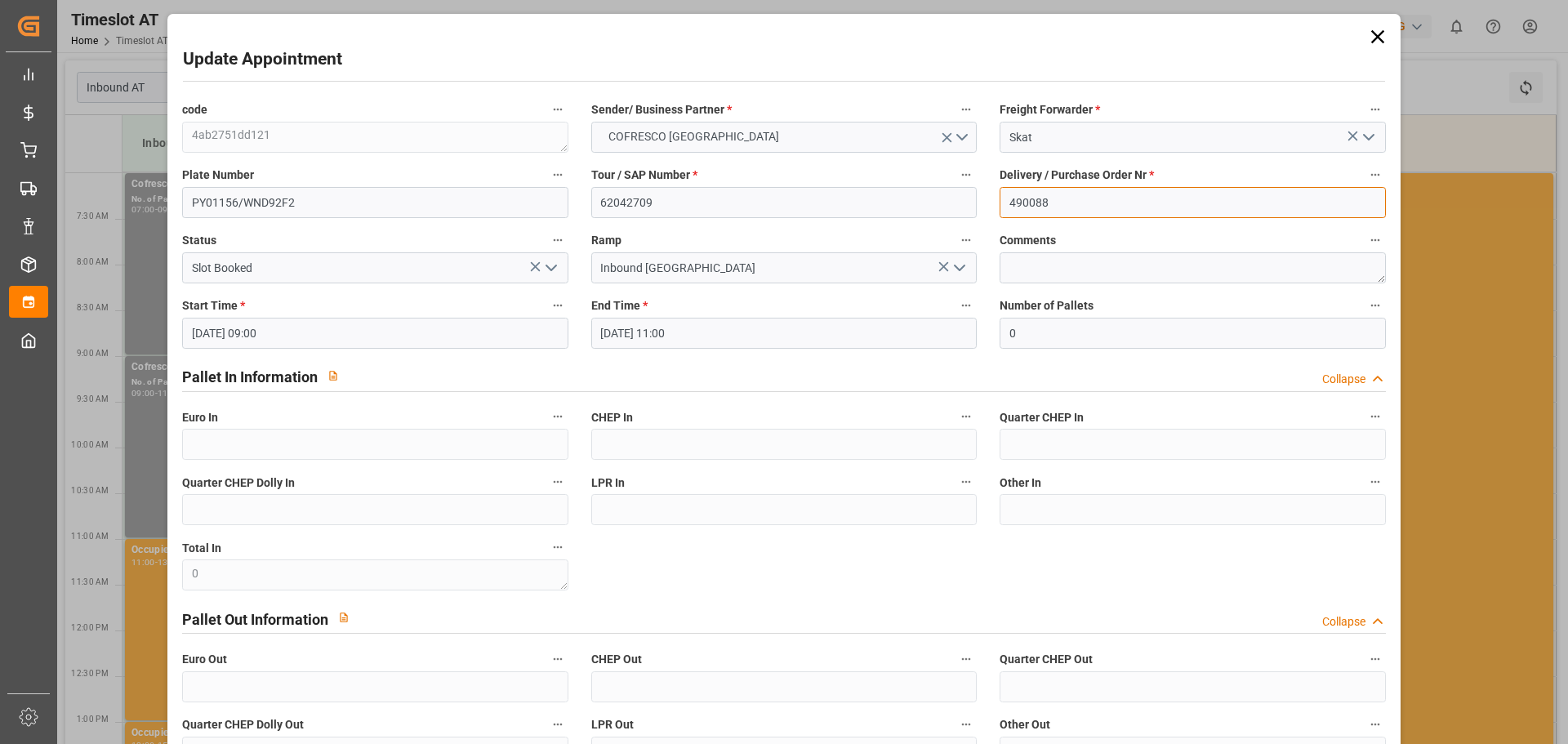
drag, startPoint x: 1091, startPoint y: 207, endPoint x: 961, endPoint y: 208, distance: 130.0
click at [961, 208] on div "code 4ab2751dd121 Sender/ Business Partner * COFRESCO POLAND Freight Forwarder …" at bounding box center [784, 466] width 1226 height 746
paste input "90"
type input "490090"
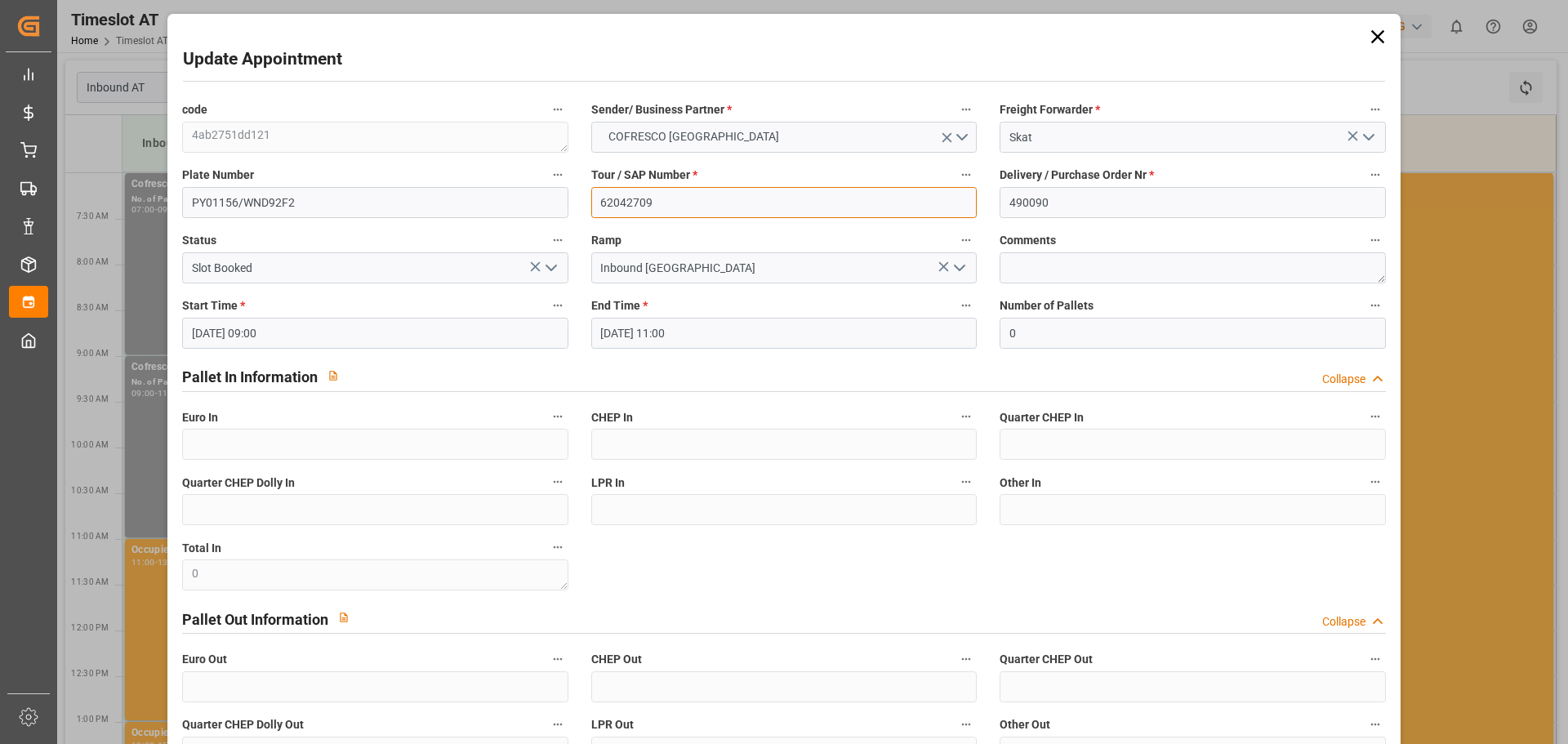
click at [669, 204] on input "62042709" at bounding box center [784, 203] width 385 height 31
type input "62042710"
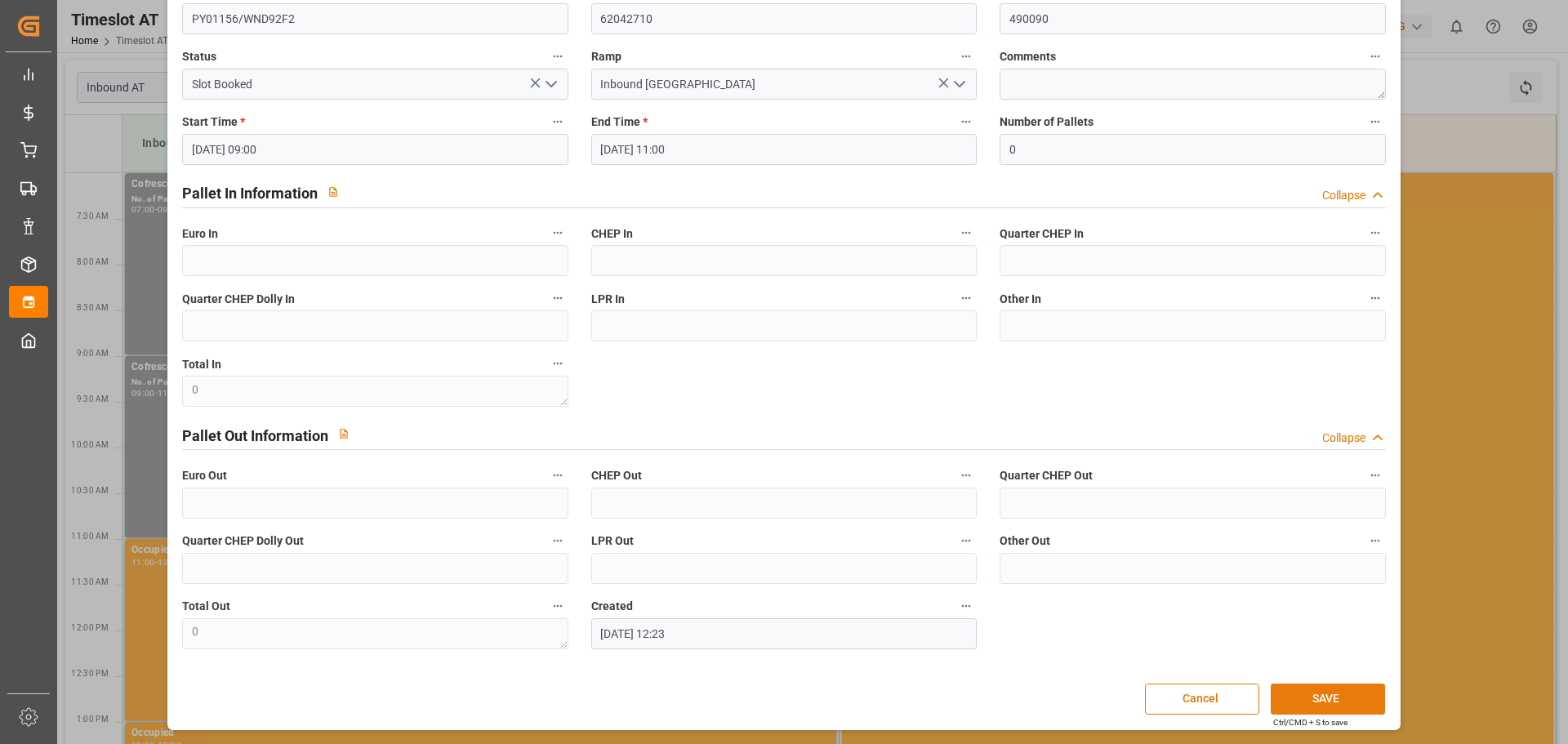
click at [1299, 687] on button "SAVE" at bounding box center [1327, 699] width 114 height 31
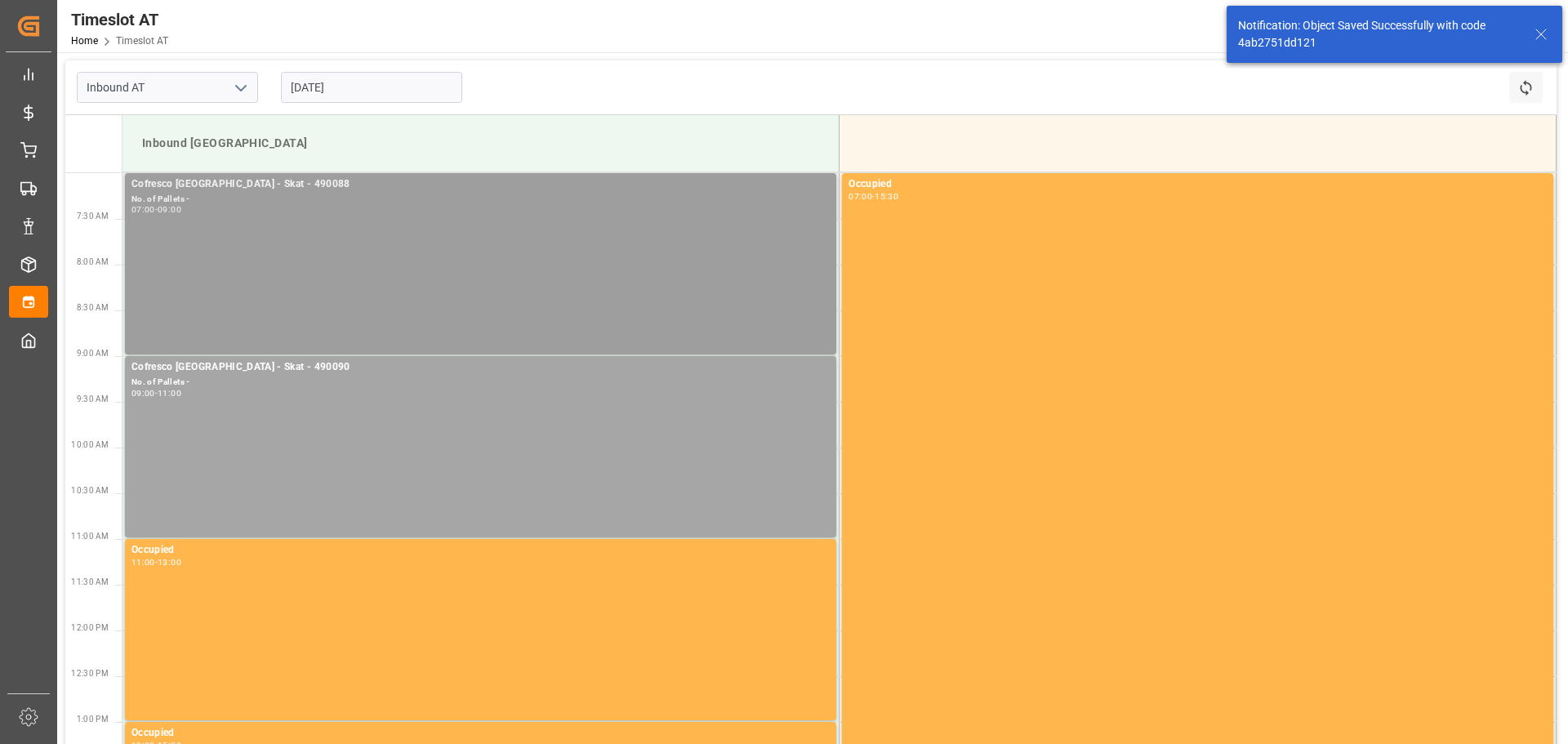
click at [354, 254] on div "Cofresco [GEOGRAPHIC_DATA] - Skat - 490088 No. of Pallets - 07:00 - 09:00" at bounding box center [480, 263] width 698 height 174
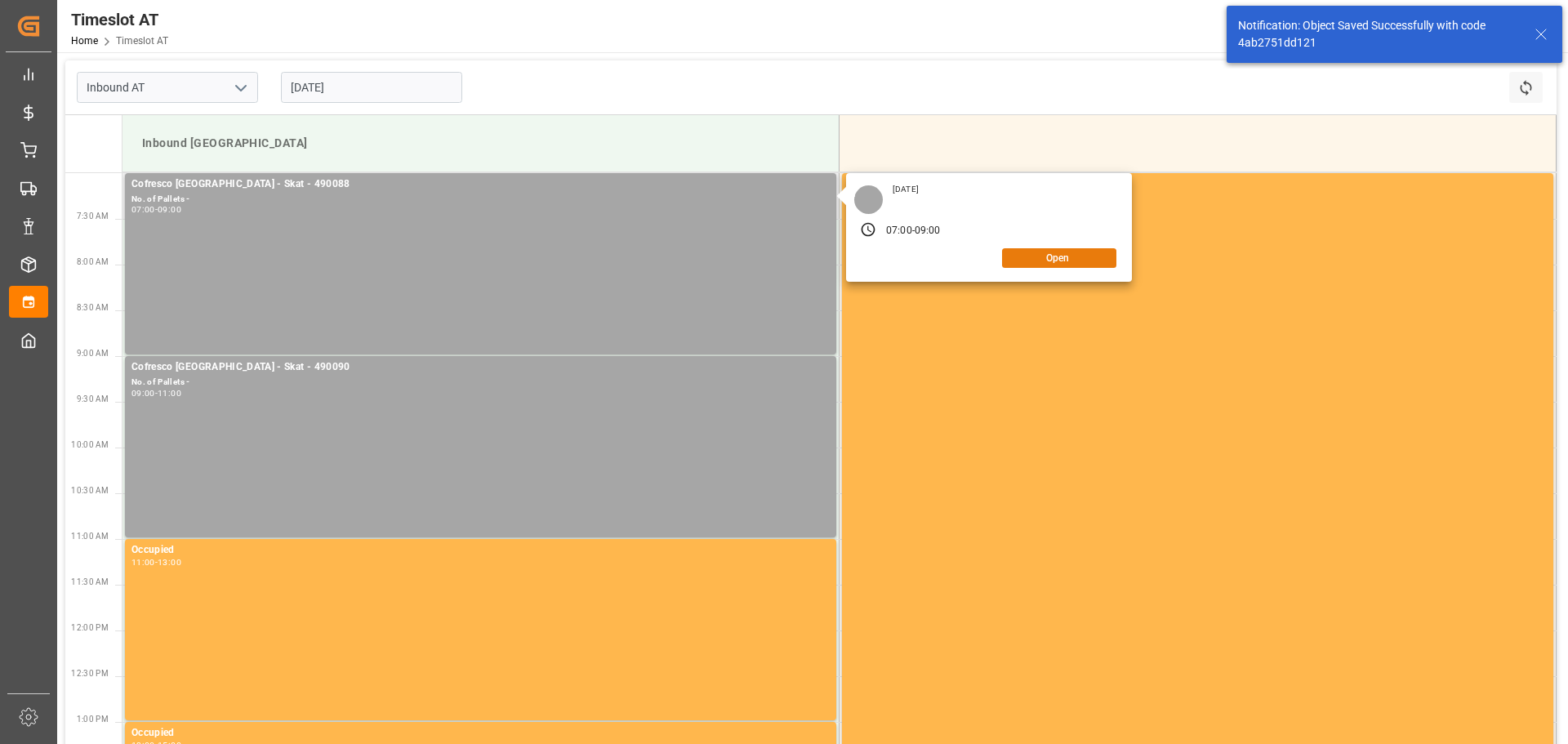
click at [1081, 259] on button "Open" at bounding box center [1059, 258] width 114 height 20
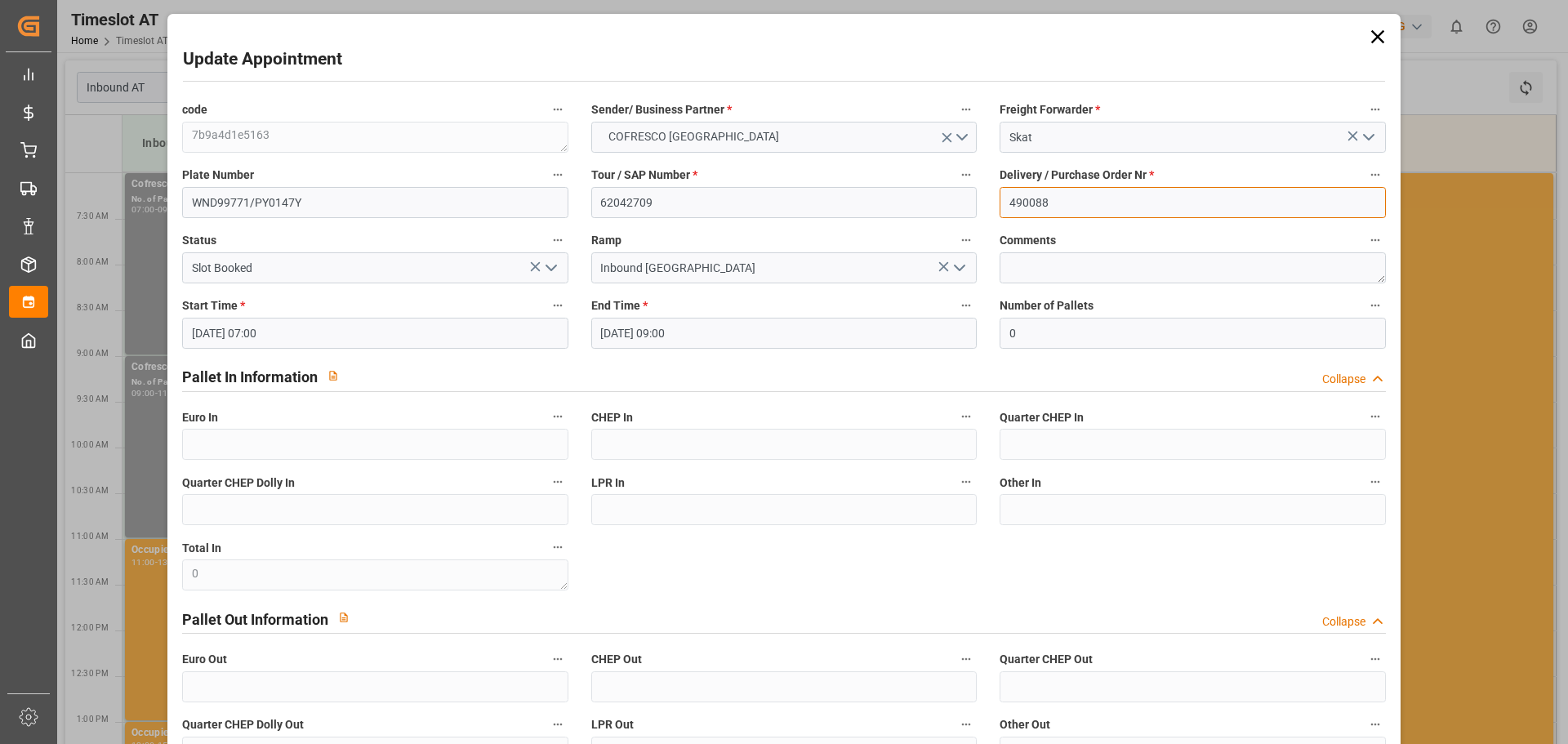
click at [1021, 196] on input "490088" at bounding box center [1192, 203] width 385 height 31
drag, startPoint x: 1371, startPoint y: 30, endPoint x: 1308, endPoint y: 59, distance: 69.4
click at [1371, 30] on icon at bounding box center [1376, 36] width 23 height 23
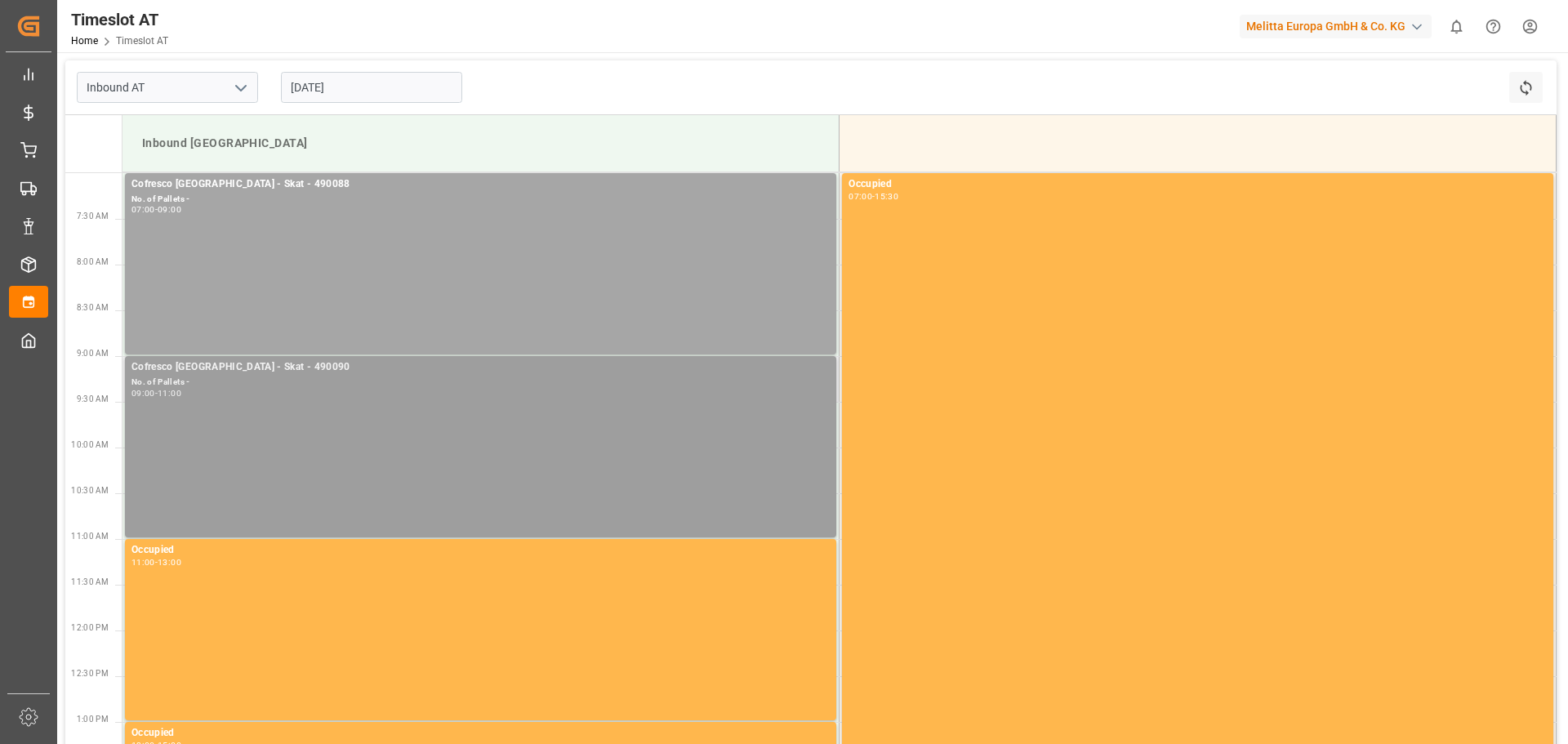
click at [288, 438] on div "Cofresco [GEOGRAPHIC_DATA] - Skat - 490090 No. of Pallets - 09:00 - 11:00" at bounding box center [480, 447] width 698 height 174
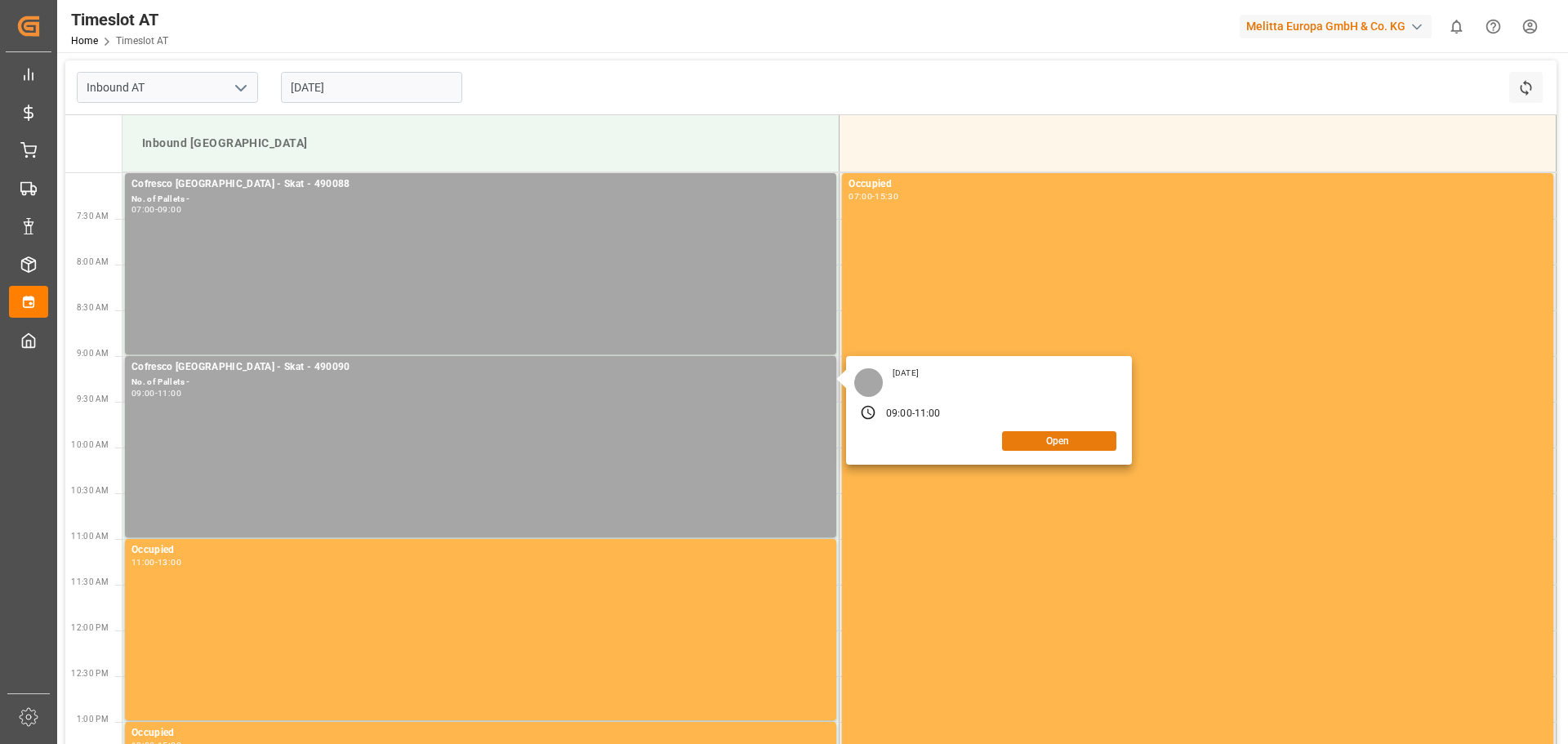
click at [1039, 443] on button "Open" at bounding box center [1059, 441] width 114 height 20
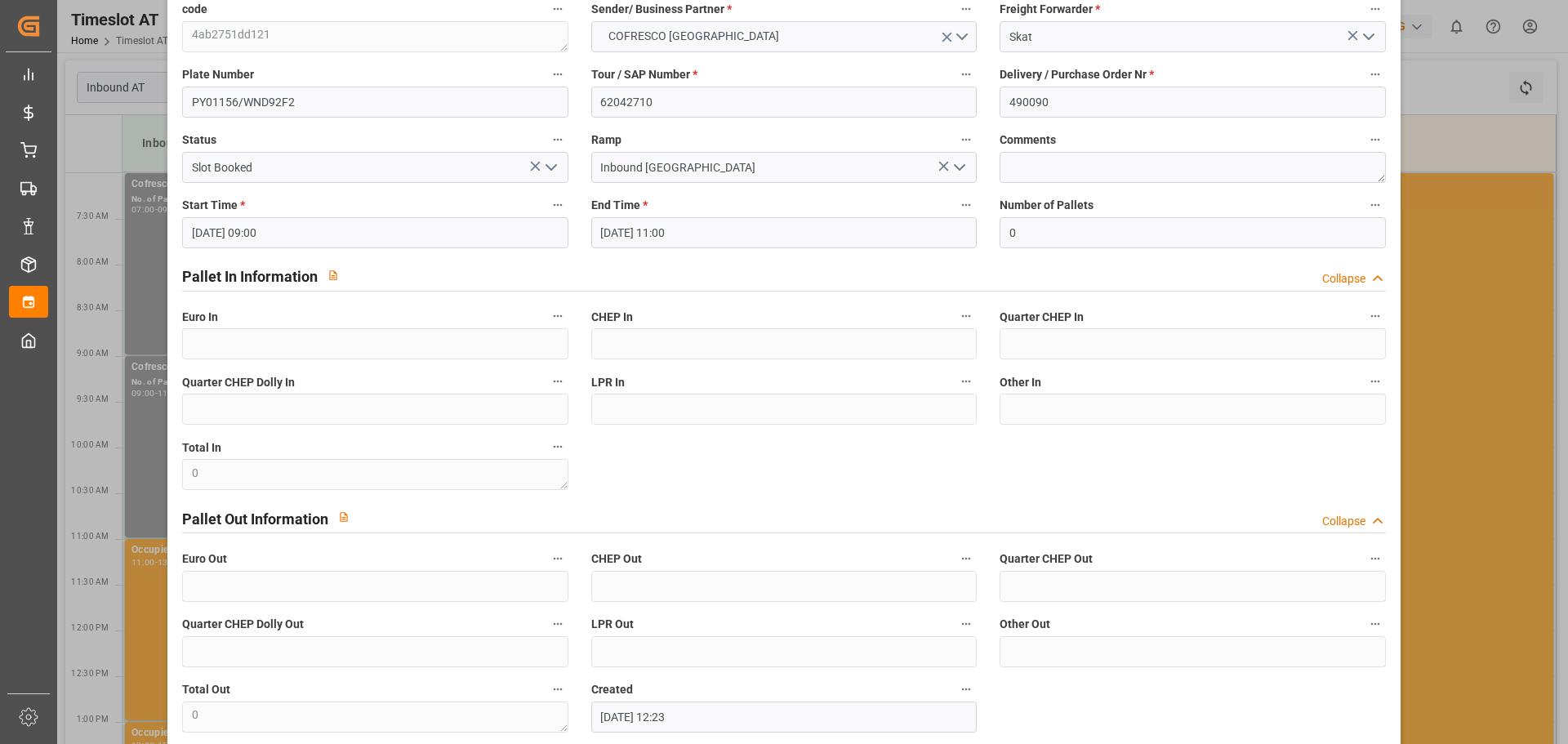
scroll to position [0, 0]
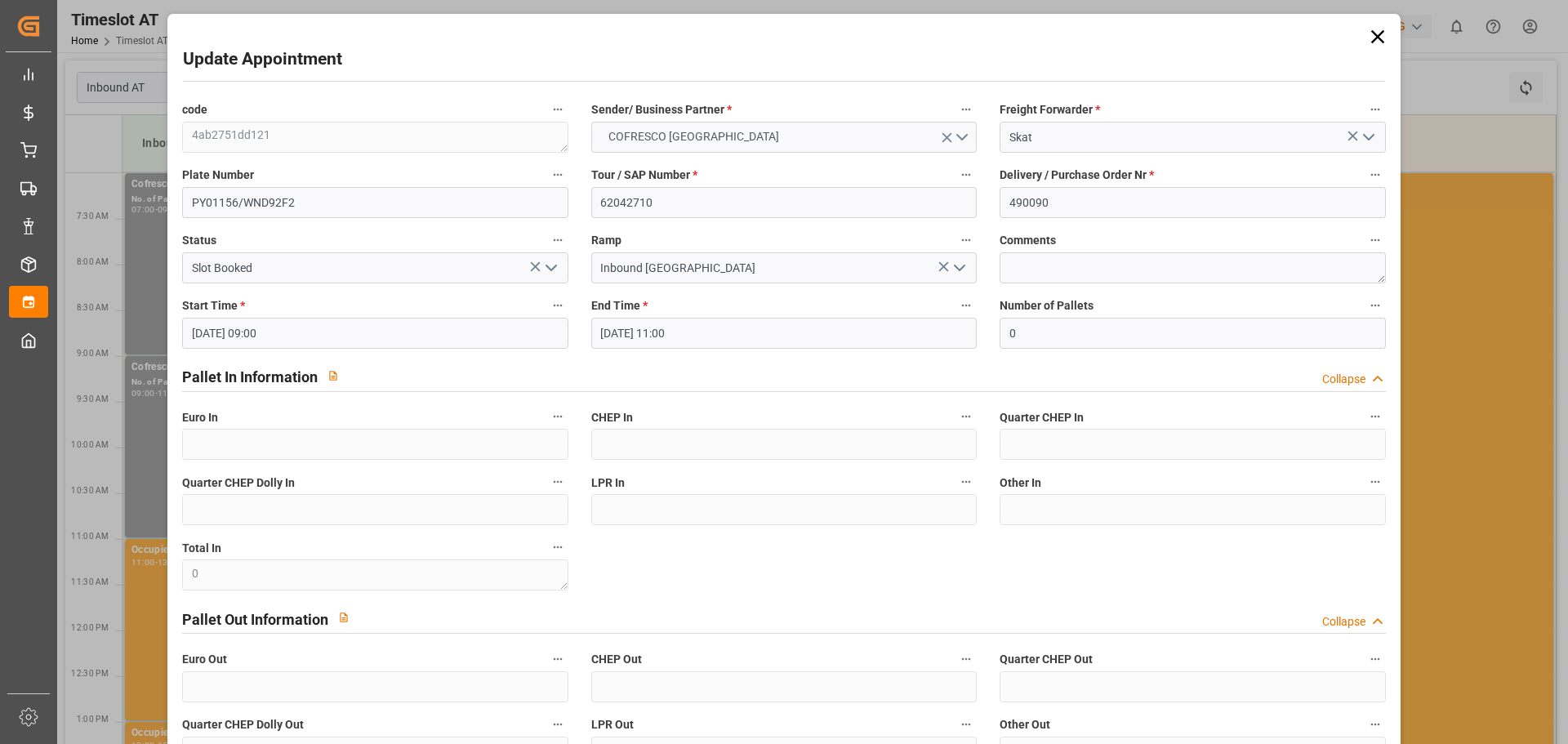
drag, startPoint x: 1374, startPoint y: 39, endPoint x: 952, endPoint y: 150, distance: 436.4
click at [1374, 39] on icon at bounding box center [1376, 36] width 13 height 13
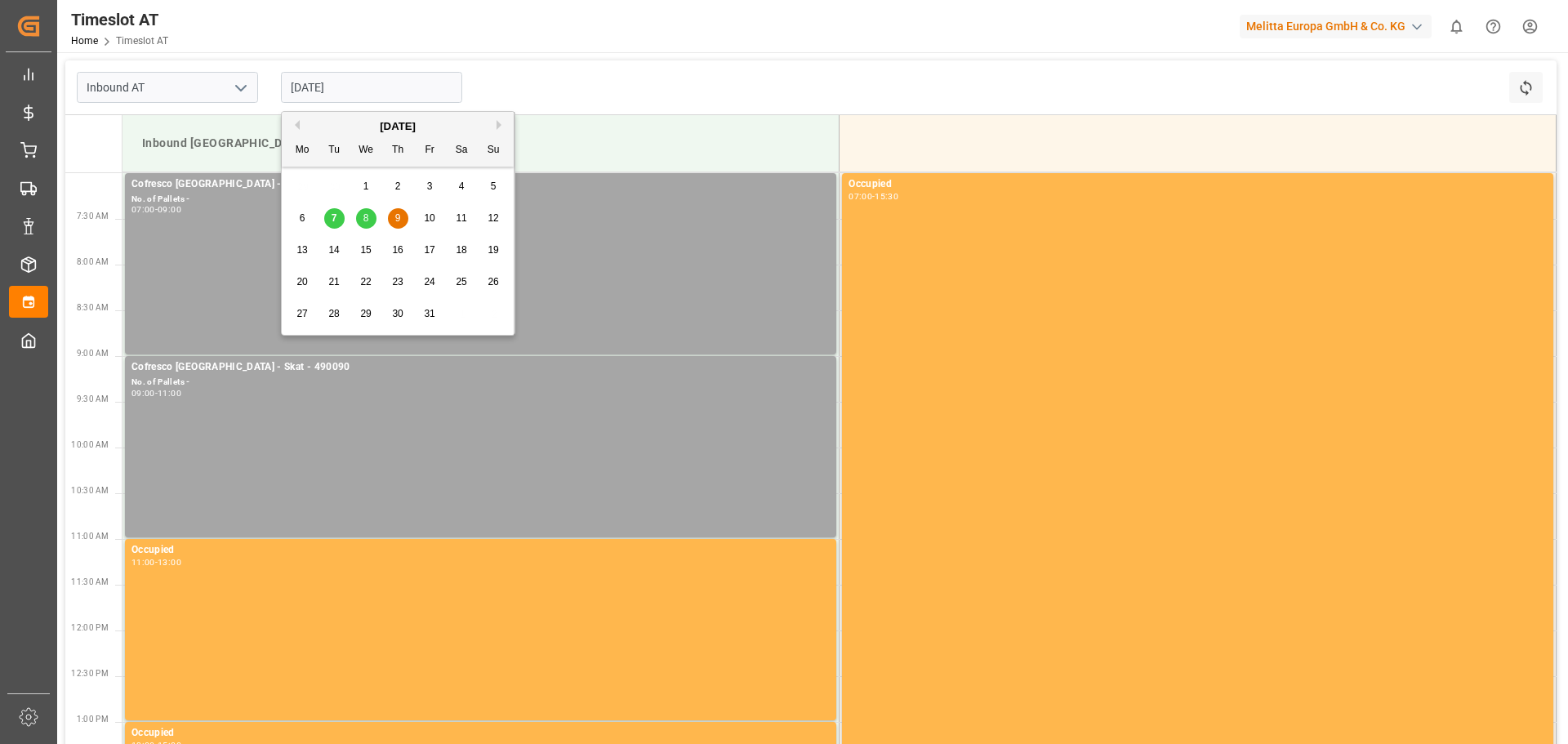
click at [336, 85] on input "[DATE]" at bounding box center [371, 87] width 182 height 31
click at [369, 221] on span "8" at bounding box center [366, 218] width 5 height 12
type input "[DATE]"
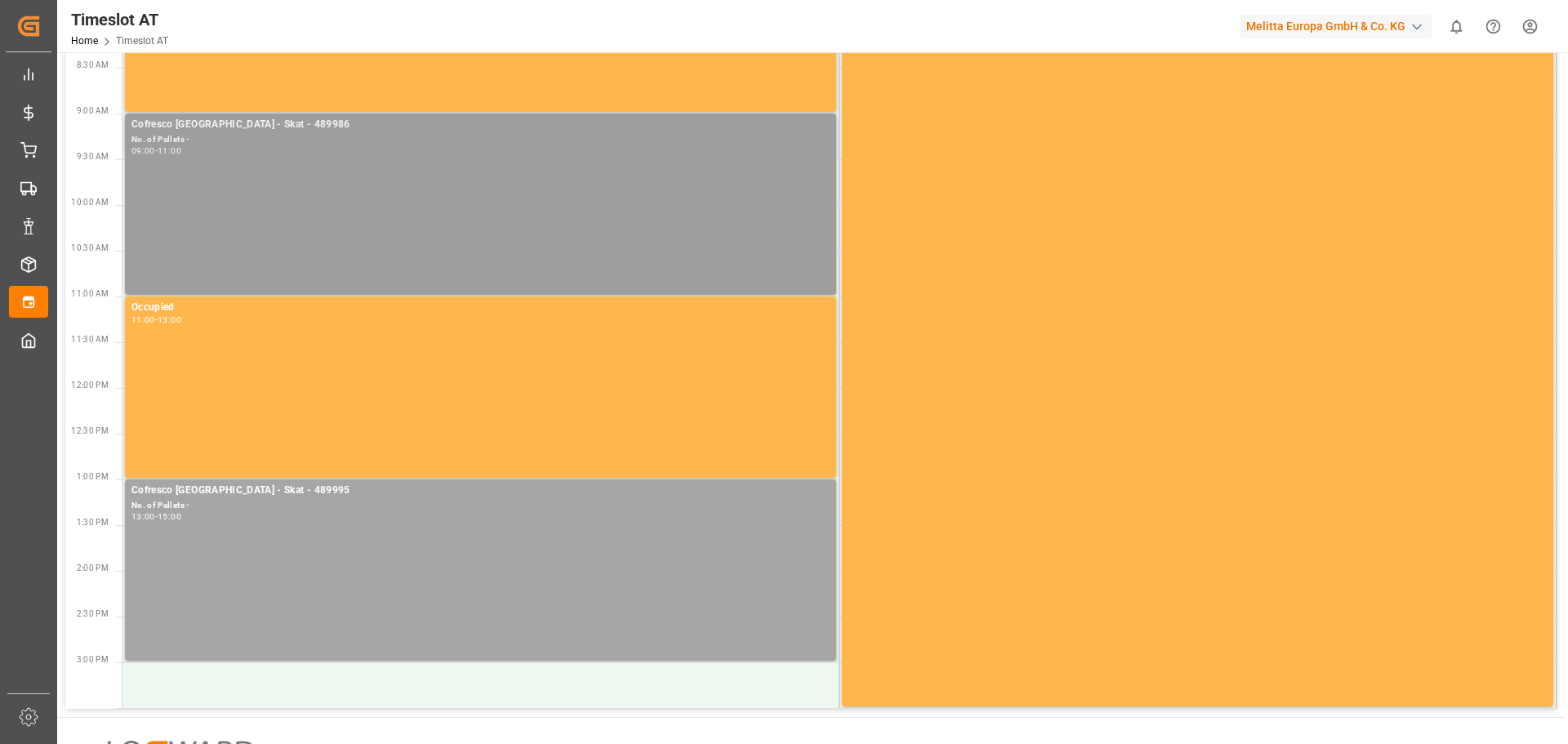
scroll to position [164, 0]
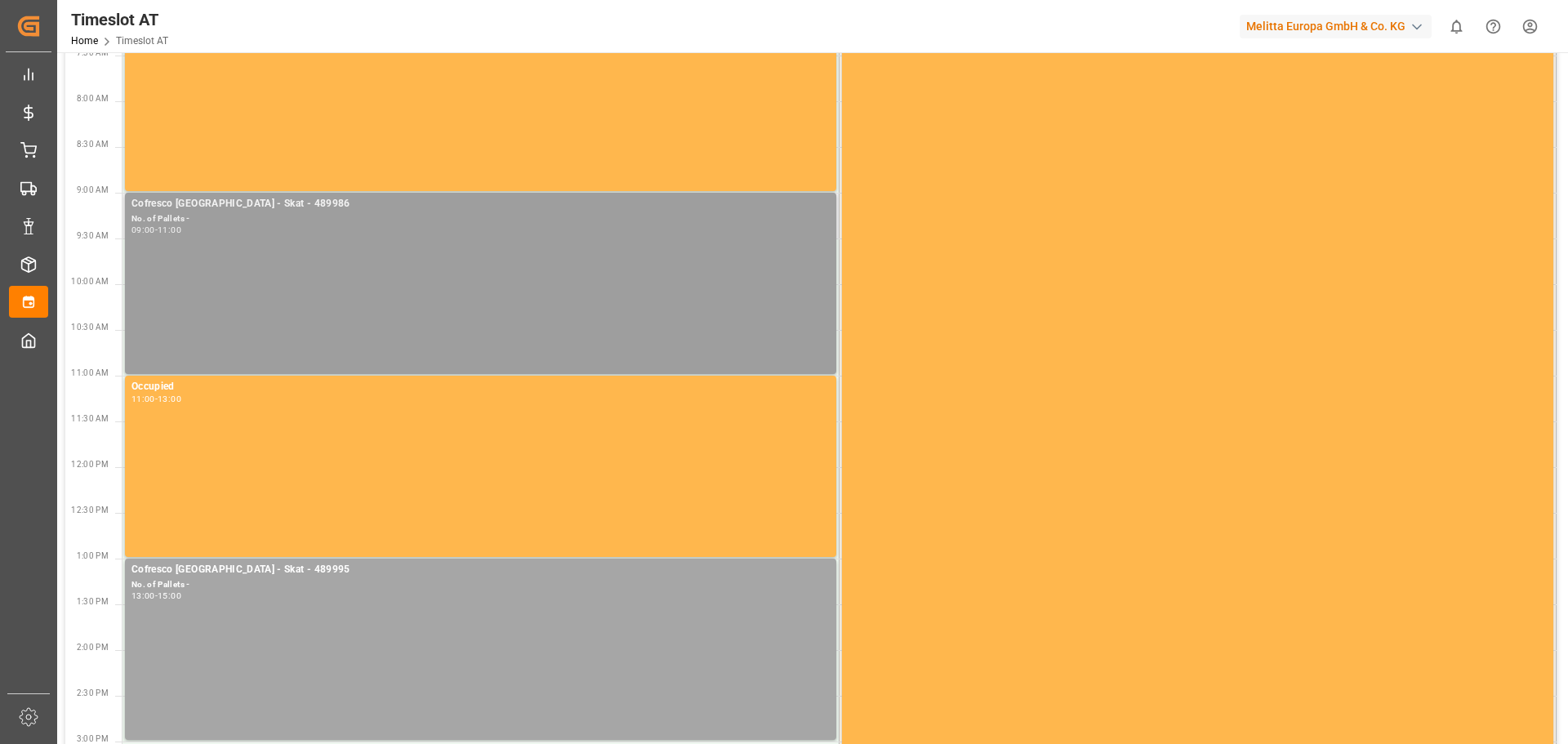
click at [338, 337] on div "Cofresco [GEOGRAPHIC_DATA] - Skat - 489986 No. of Pallets - 09:00 - 11:00" at bounding box center [480, 283] width 698 height 174
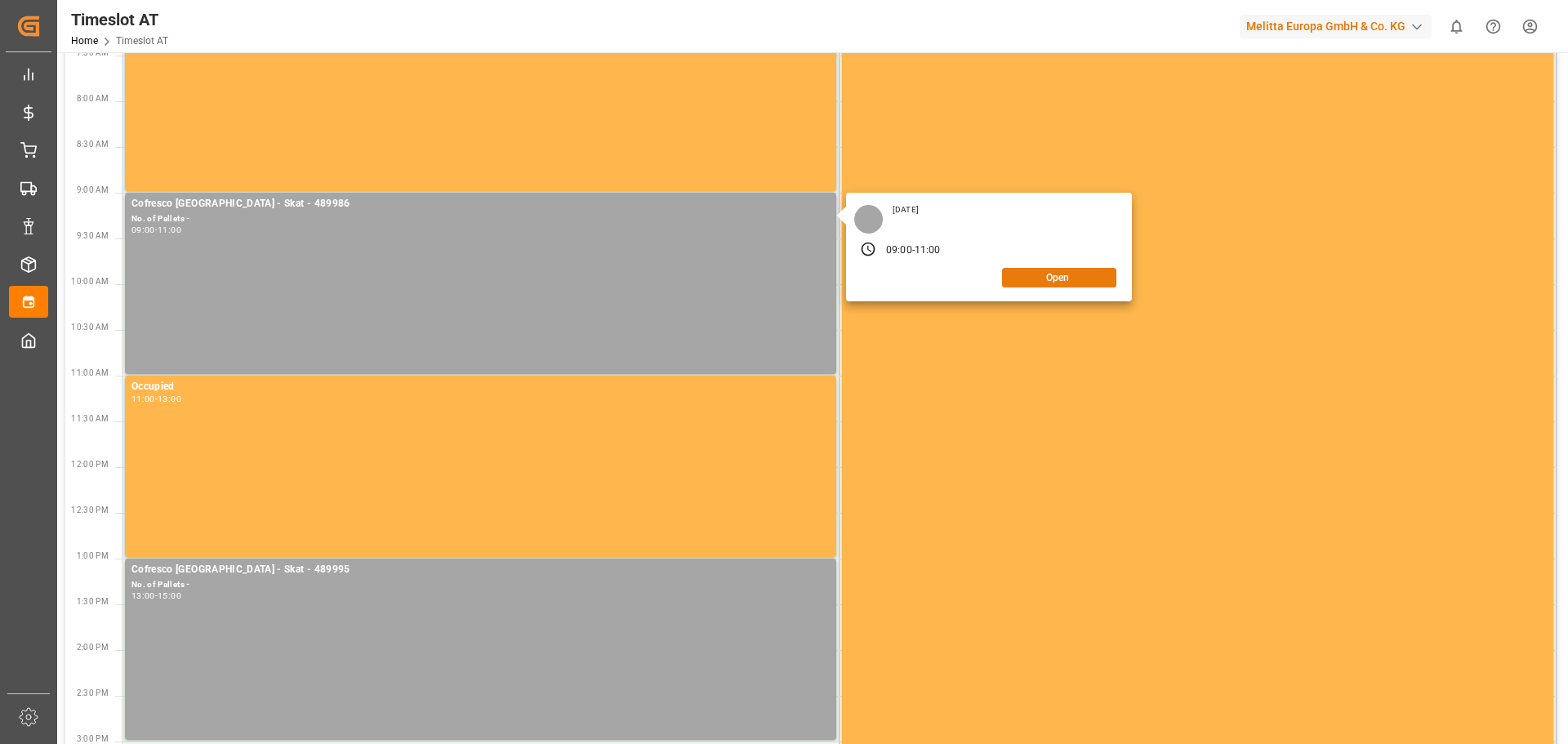
click at [1074, 287] on div "Open" at bounding box center [989, 278] width 255 height 20
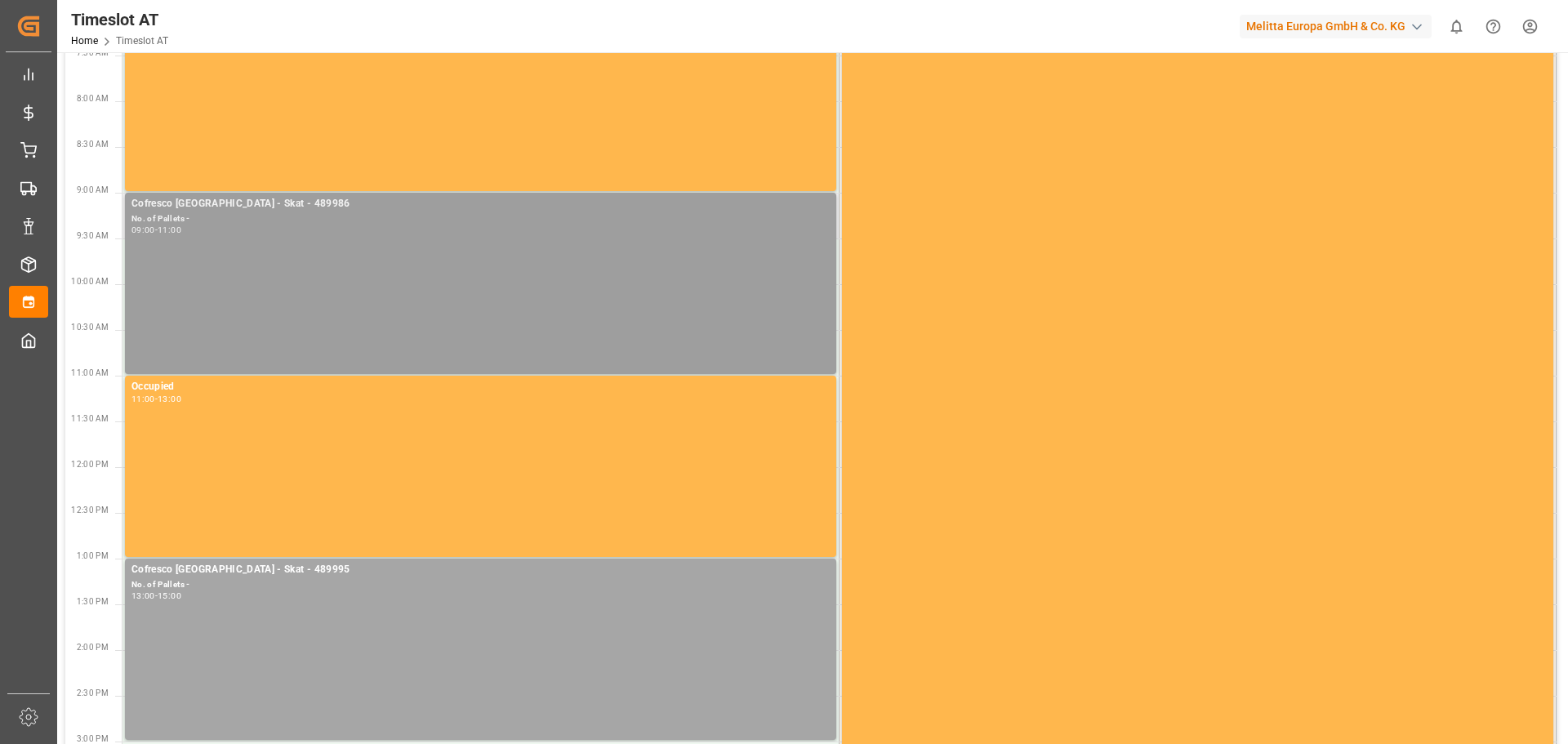
click at [323, 299] on div "Cofresco [GEOGRAPHIC_DATA] - Skat - 489986 No. of Pallets - 09:00 - 11:00" at bounding box center [480, 283] width 698 height 174
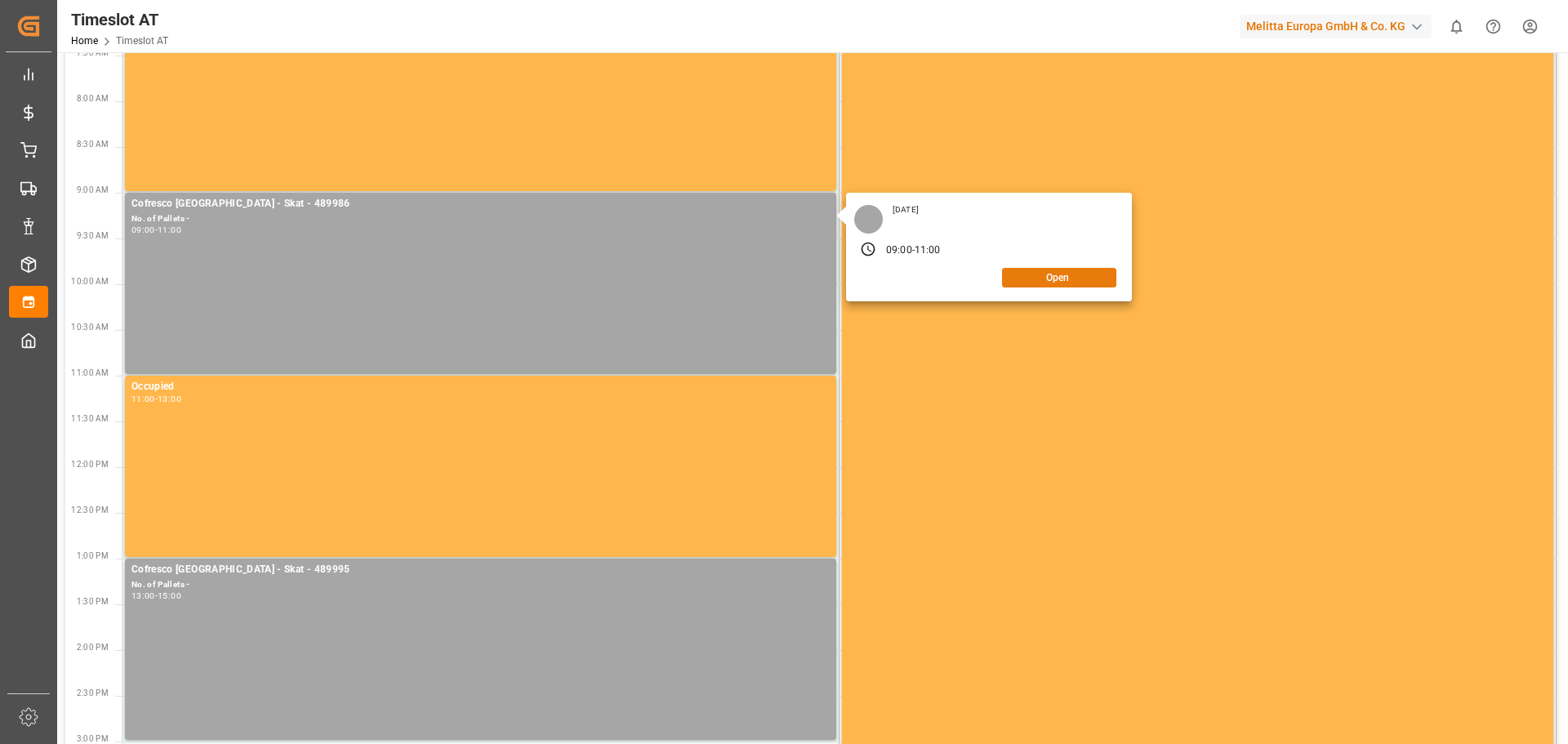
click at [1025, 284] on button "Open" at bounding box center [1059, 278] width 114 height 20
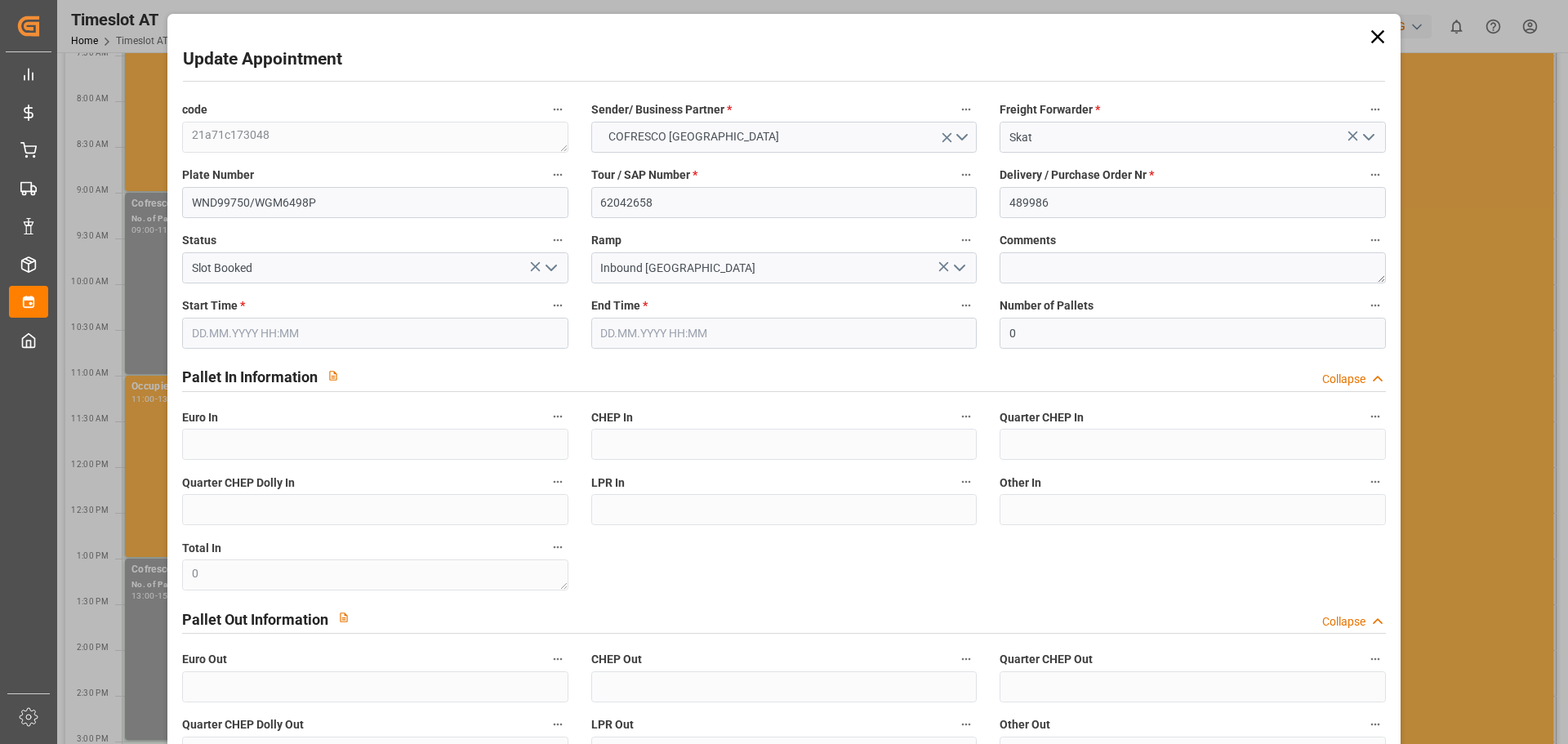
type input "[DATE] 09:00"
type input "[DATE] 11:00"
type input "[DATE] 11:51"
drag, startPoint x: 1366, startPoint y: 35, endPoint x: 1350, endPoint y: 38, distance: 16.3
click at [1366, 35] on icon at bounding box center [1376, 36] width 23 height 23
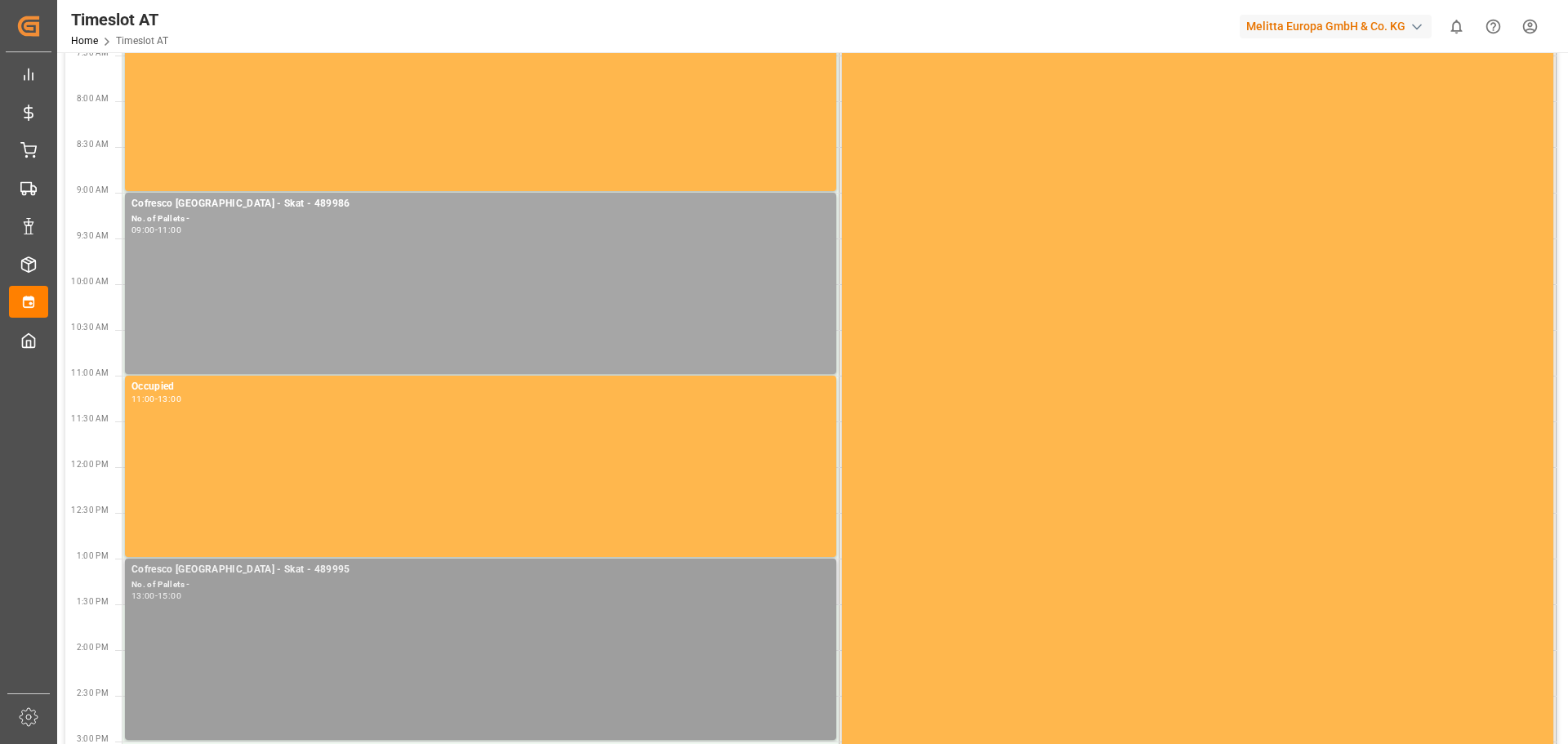
click at [284, 640] on div "Cofresco [GEOGRAPHIC_DATA] - Skat - 489995 No. of Pallets - 13:00 - 15:00" at bounding box center [480, 650] width 698 height 174
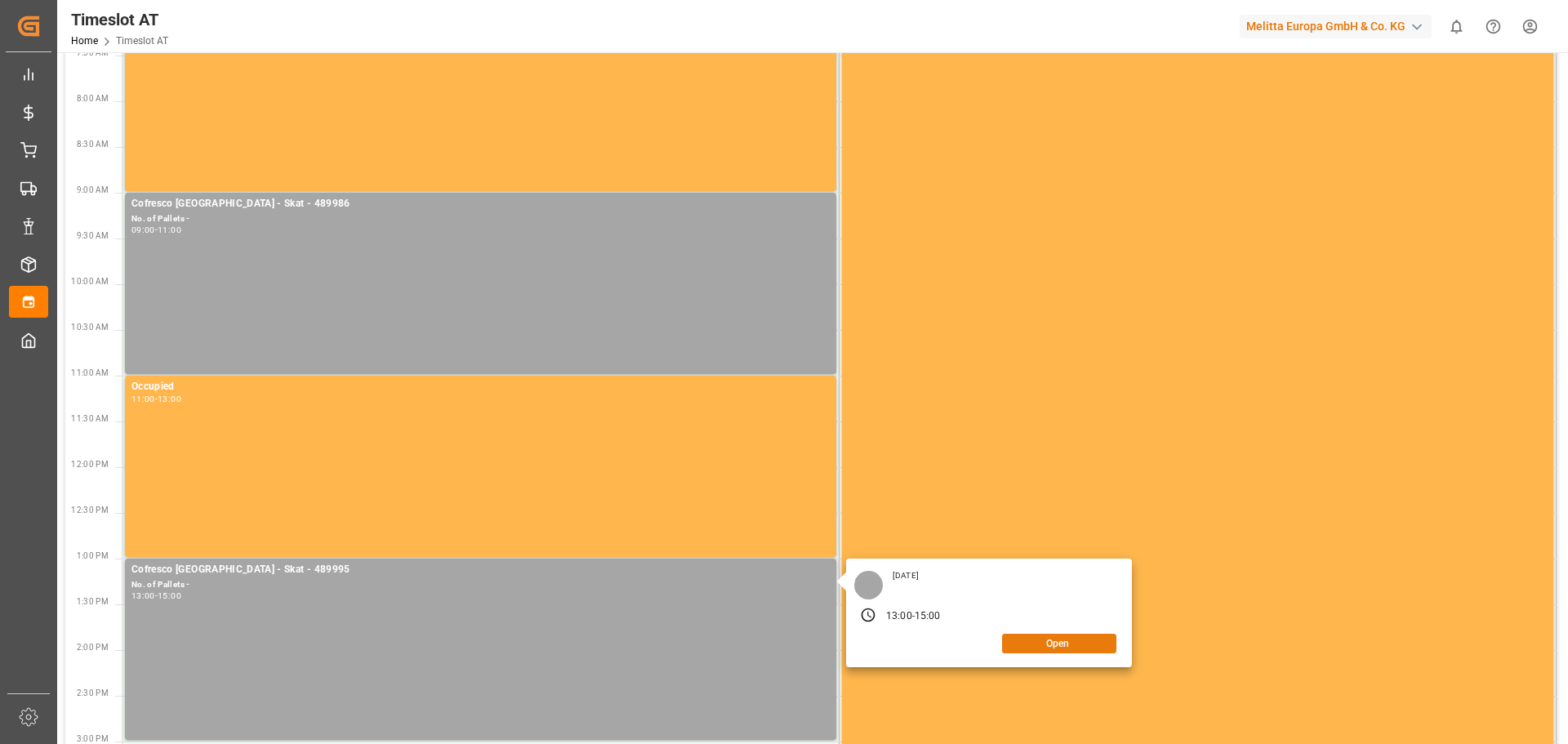
click at [1074, 641] on button "Open" at bounding box center [1059, 644] width 114 height 20
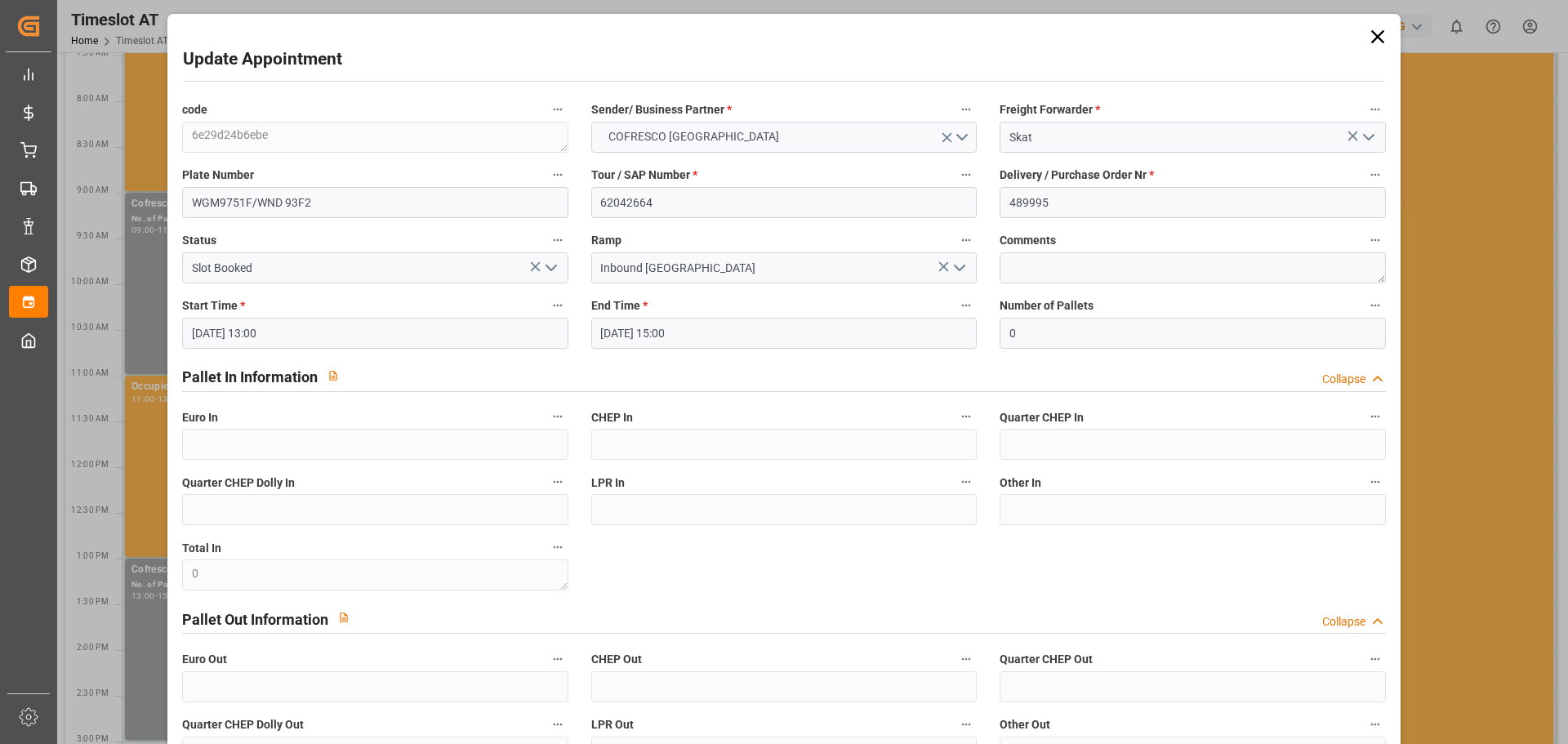
click at [1366, 35] on icon at bounding box center [1376, 36] width 23 height 23
